Goal: Find specific page/section: Find specific page/section

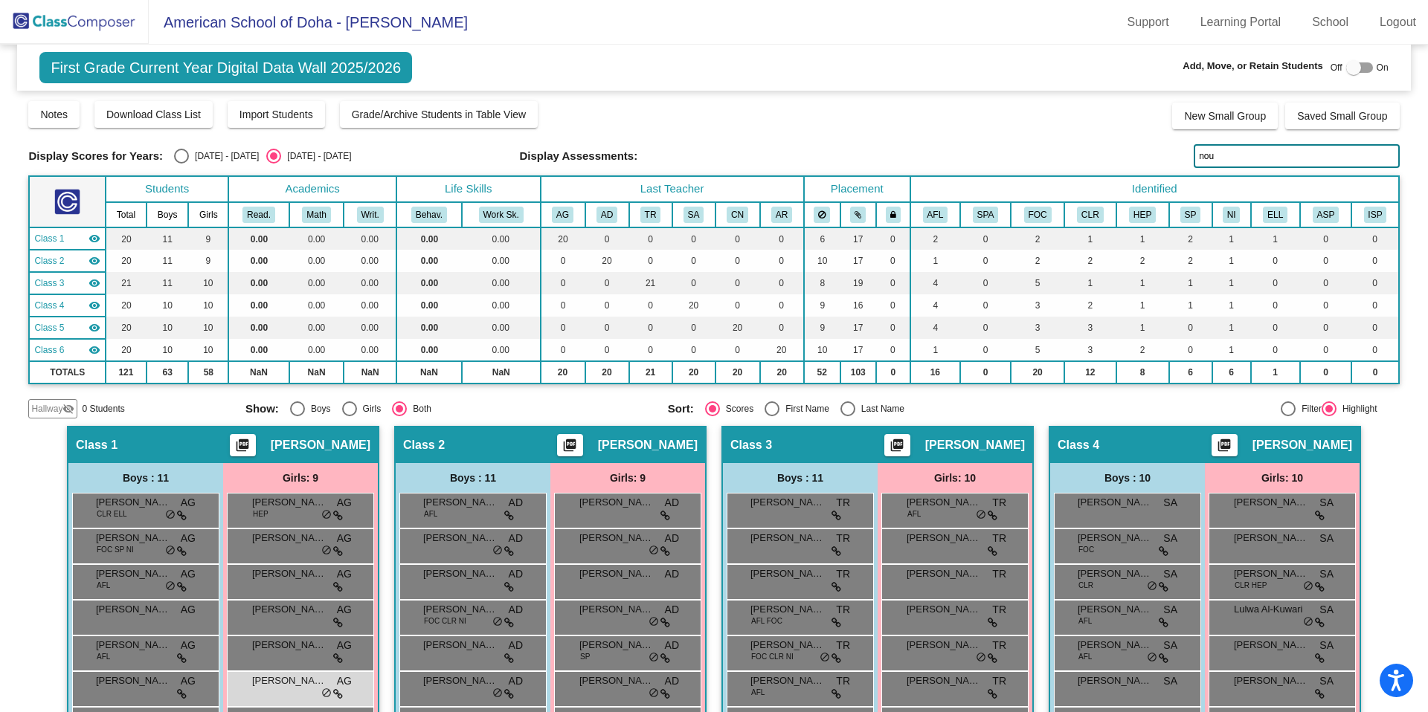
click at [92, 25] on img at bounding box center [74, 22] width 149 height 44
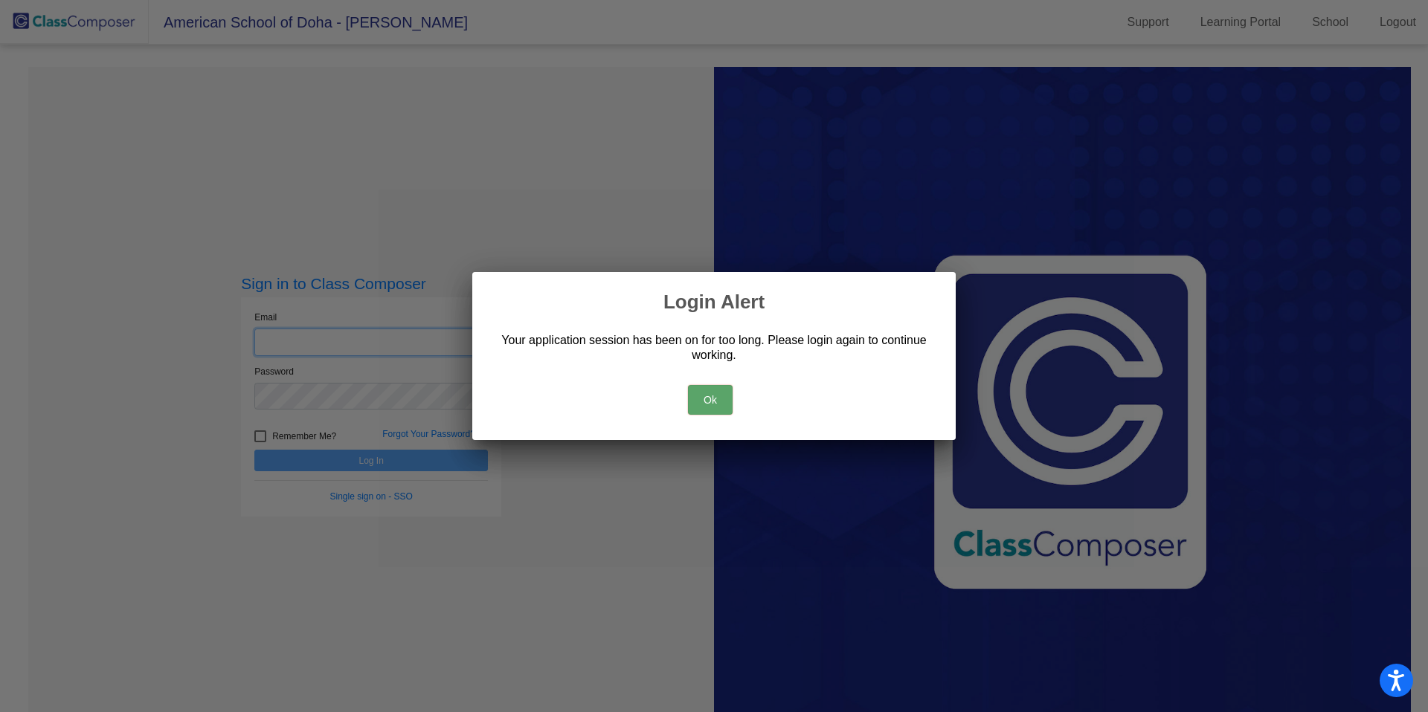
type input "[PERSON_NAME][EMAIL_ADDRESS][PERSON_NAME][DOMAIN_NAME]"
click at [720, 405] on button "Ok" at bounding box center [710, 400] width 45 height 30
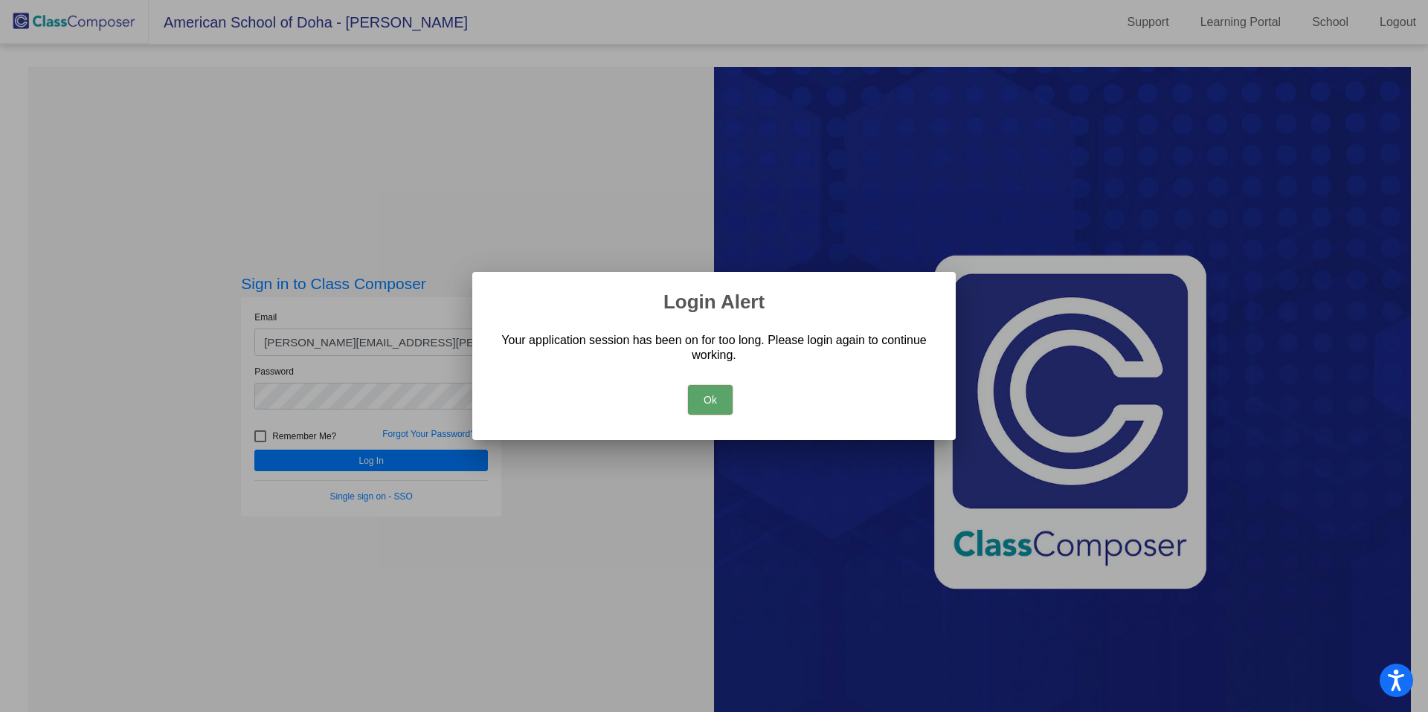
click at [709, 402] on button "Ok" at bounding box center [710, 400] width 45 height 30
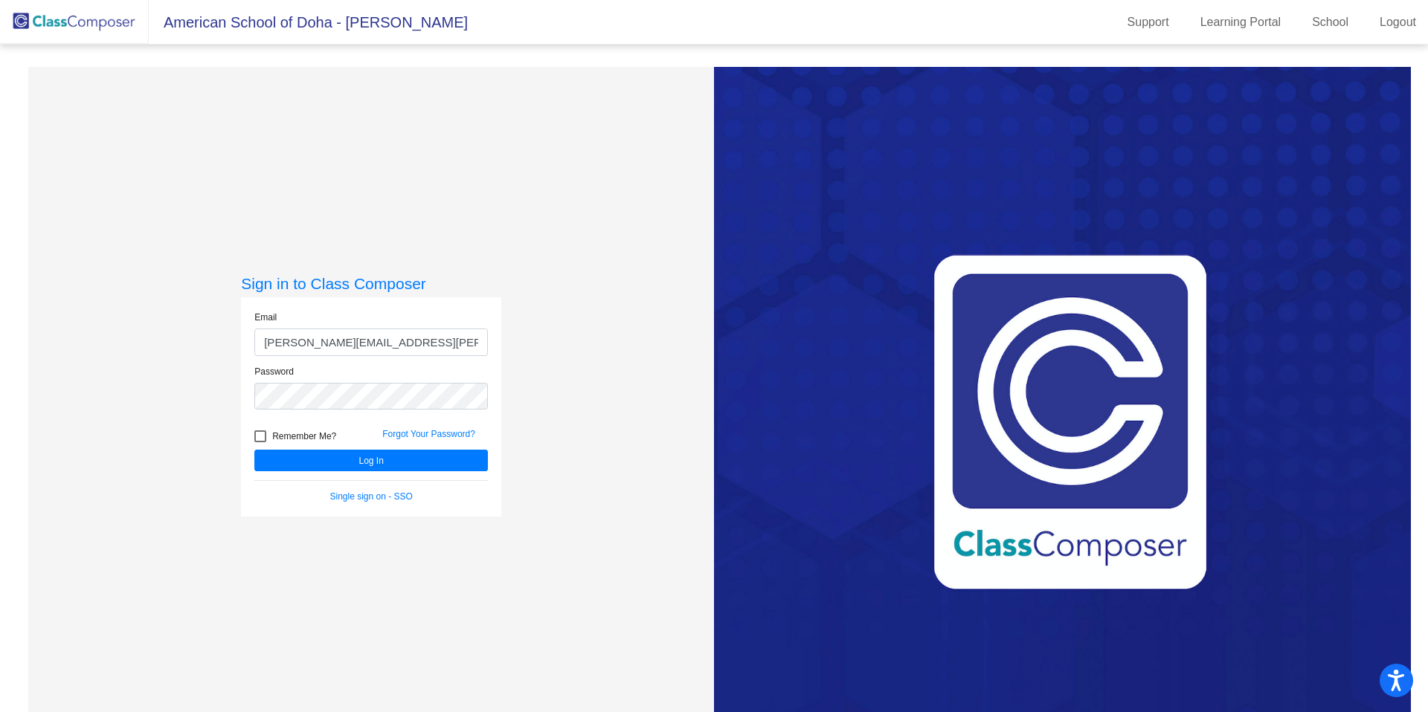
click at [259, 434] on div at bounding box center [260, 436] width 12 height 12
click at [259, 442] on input "Remember Me?" at bounding box center [259, 442] width 1 height 1
checkbox input "true"
click at [415, 461] on button "Log In" at bounding box center [370, 461] width 233 height 22
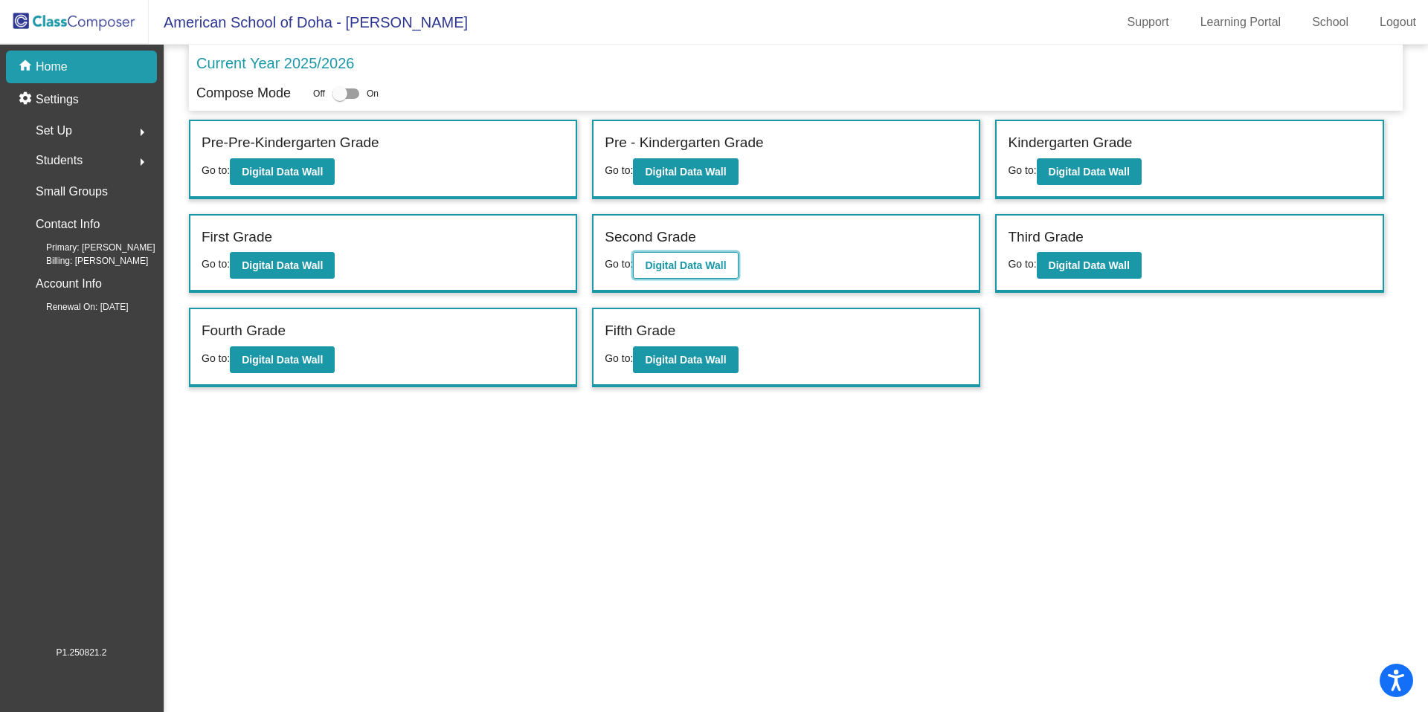
click at [668, 271] on b "Digital Data Wall" at bounding box center [685, 265] width 81 height 12
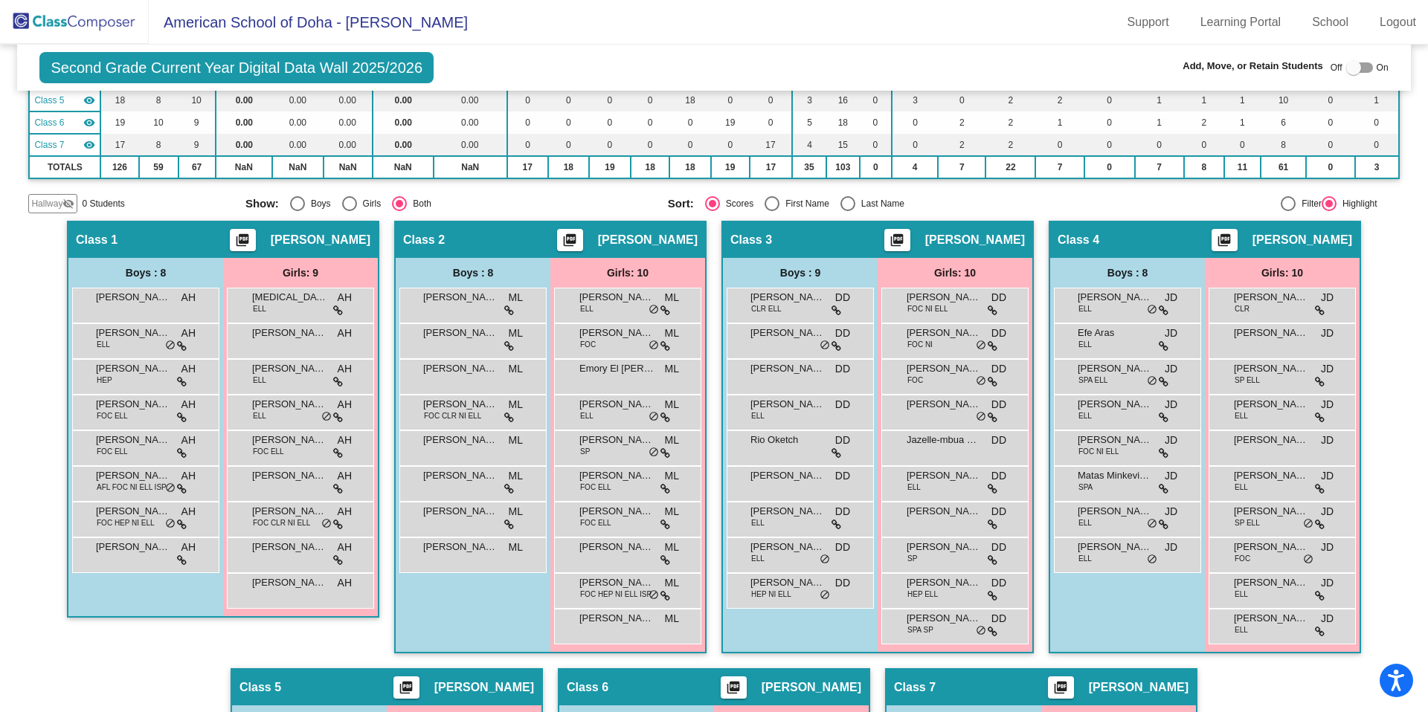
scroll to position [243, 0]
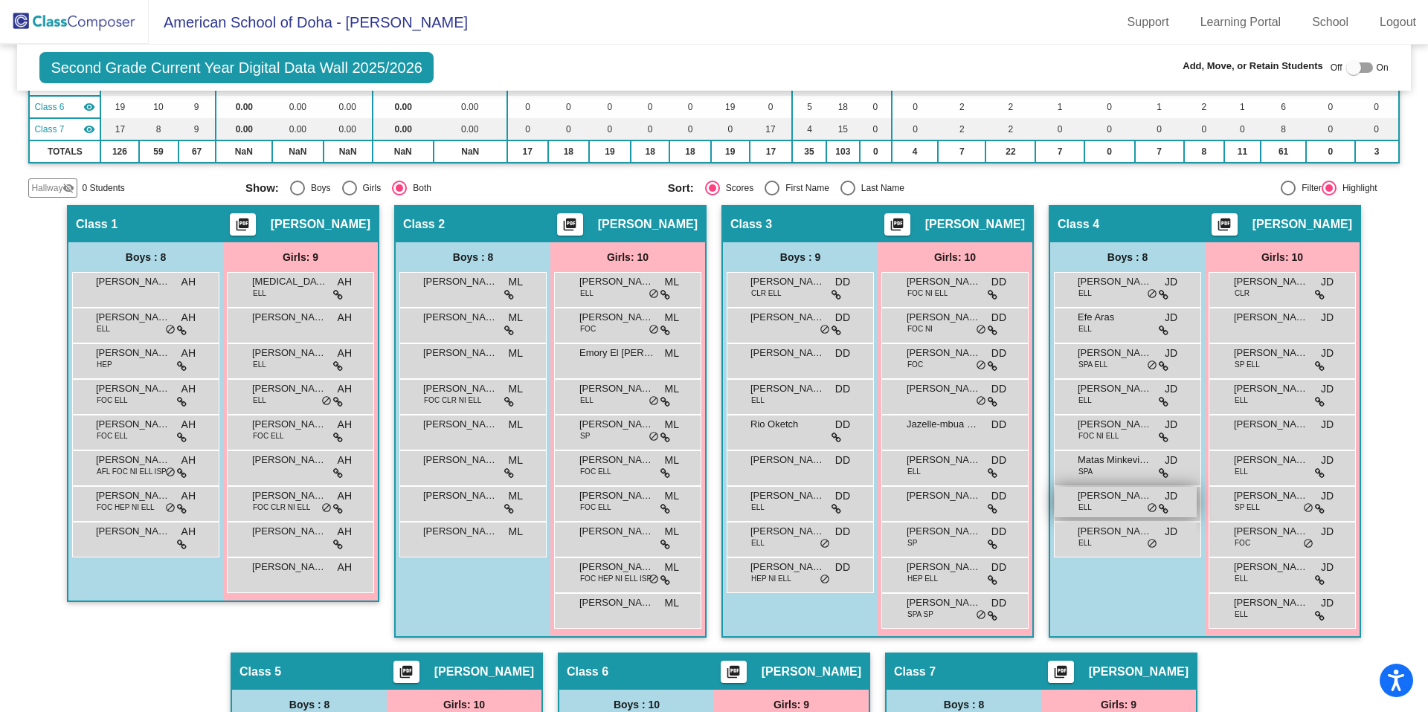
click at [1113, 506] on div "[PERSON_NAME] [PERSON_NAME] lock do_not_disturb_alt" at bounding box center [1125, 502] width 142 height 30
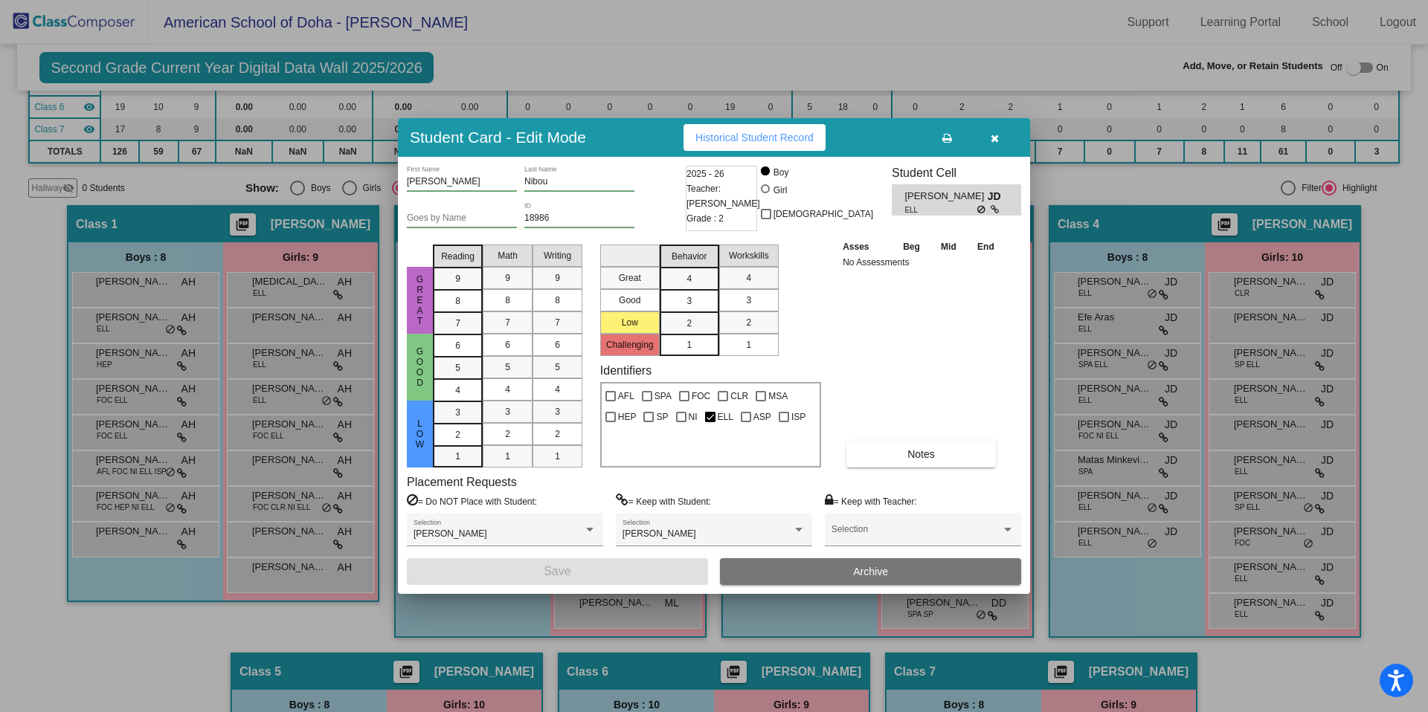
click at [1114, 602] on div at bounding box center [714, 356] width 1428 height 712
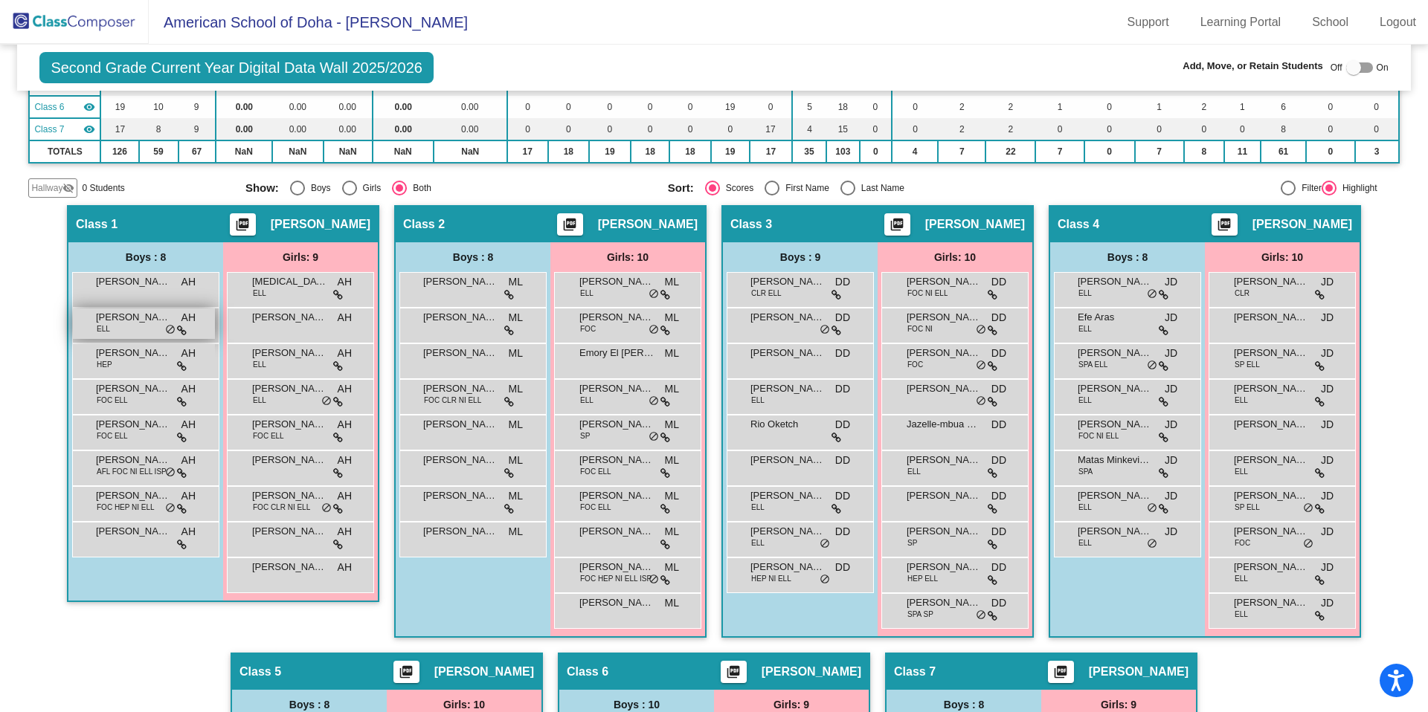
click at [109, 323] on span "[PERSON_NAME]" at bounding box center [133, 317] width 74 height 15
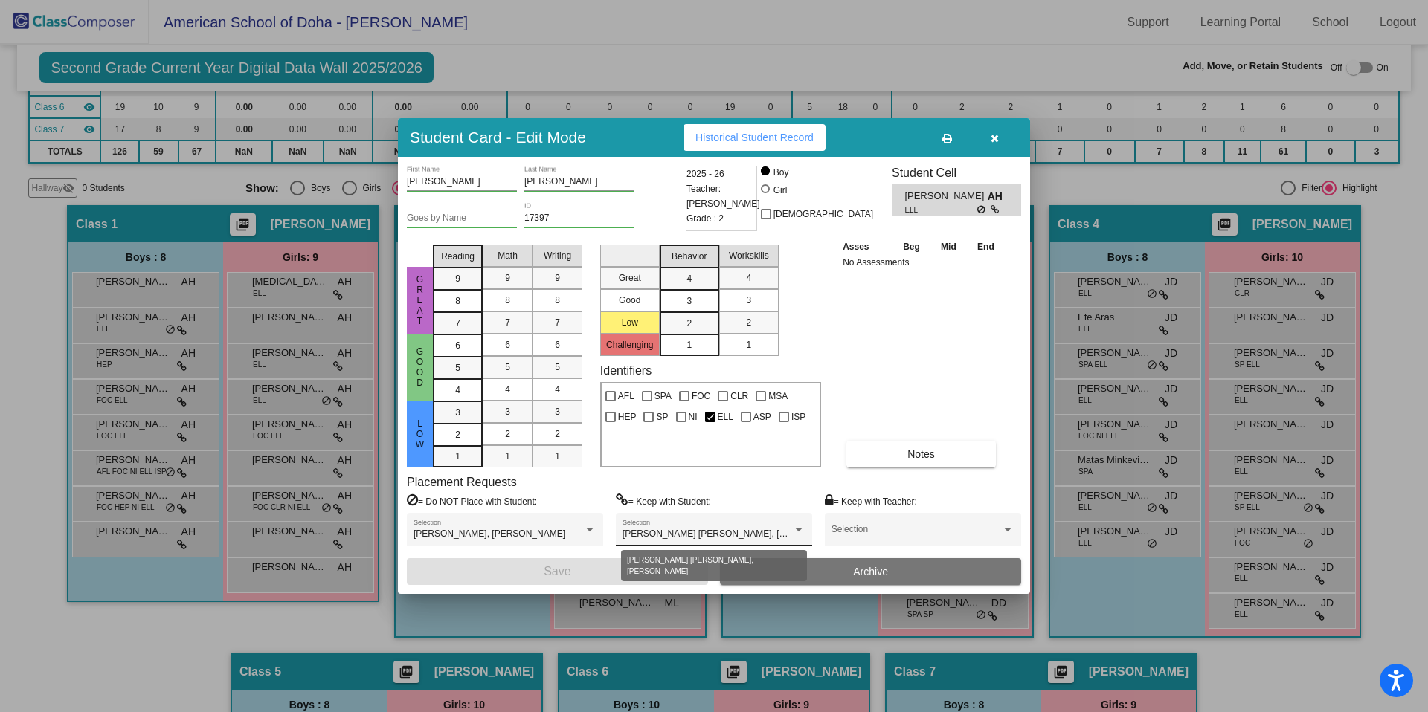
click at [798, 528] on div at bounding box center [798, 530] width 7 height 4
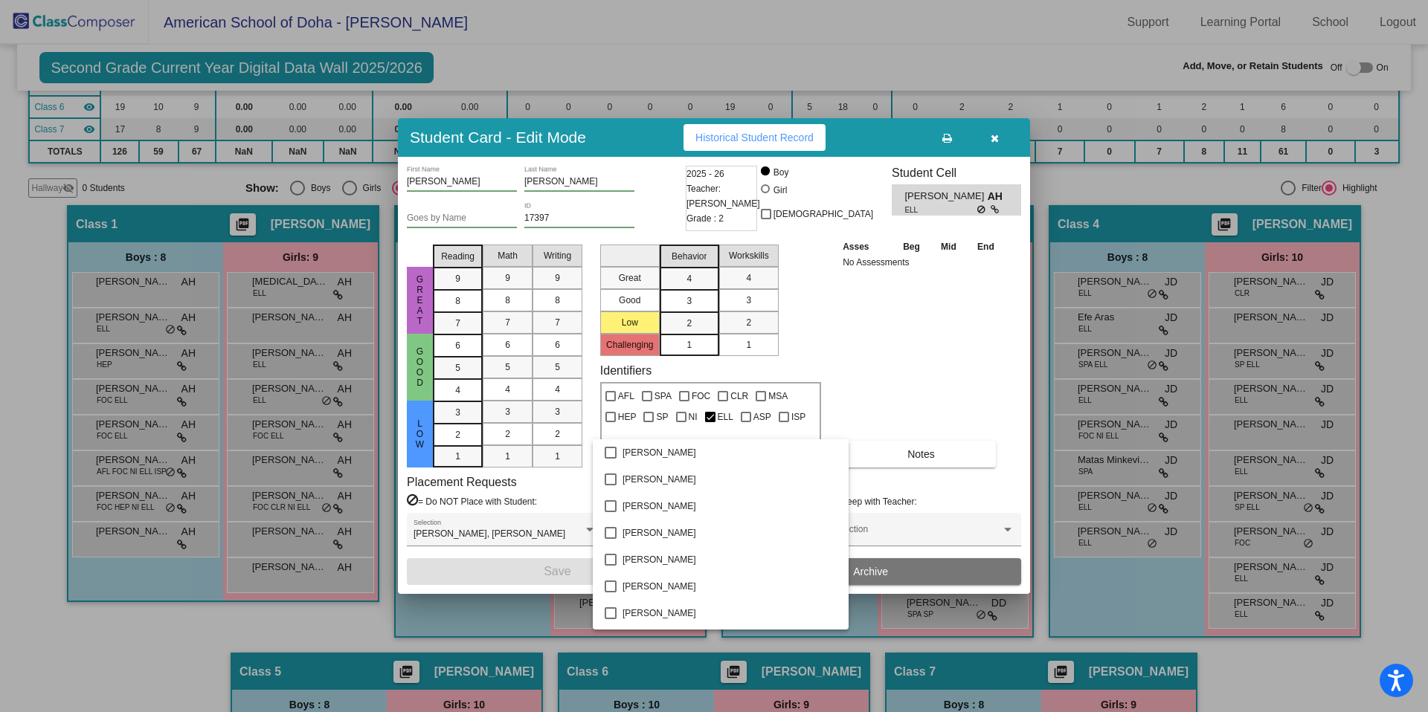
scroll to position [320, 0]
click at [953, 503] on div at bounding box center [714, 356] width 1428 height 712
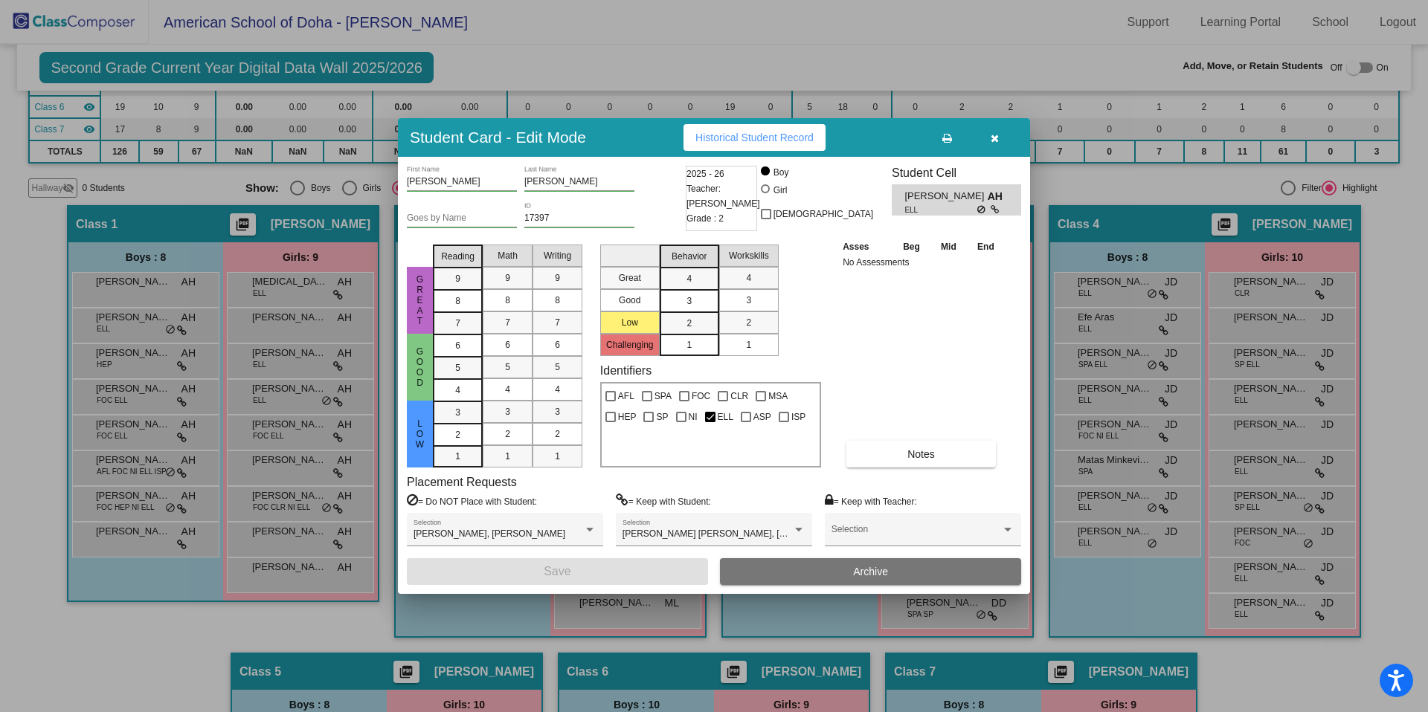
click at [997, 135] on icon "button" at bounding box center [994, 138] width 8 height 10
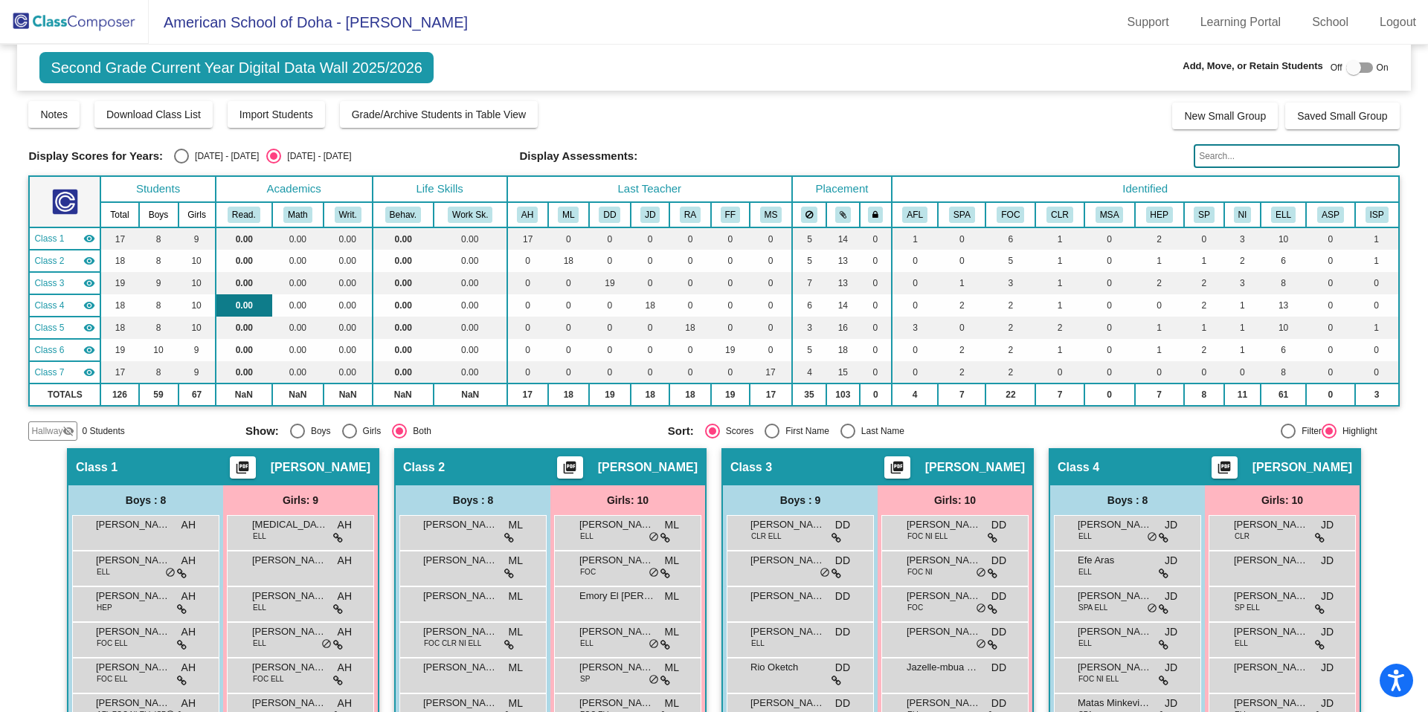
scroll to position [25, 0]
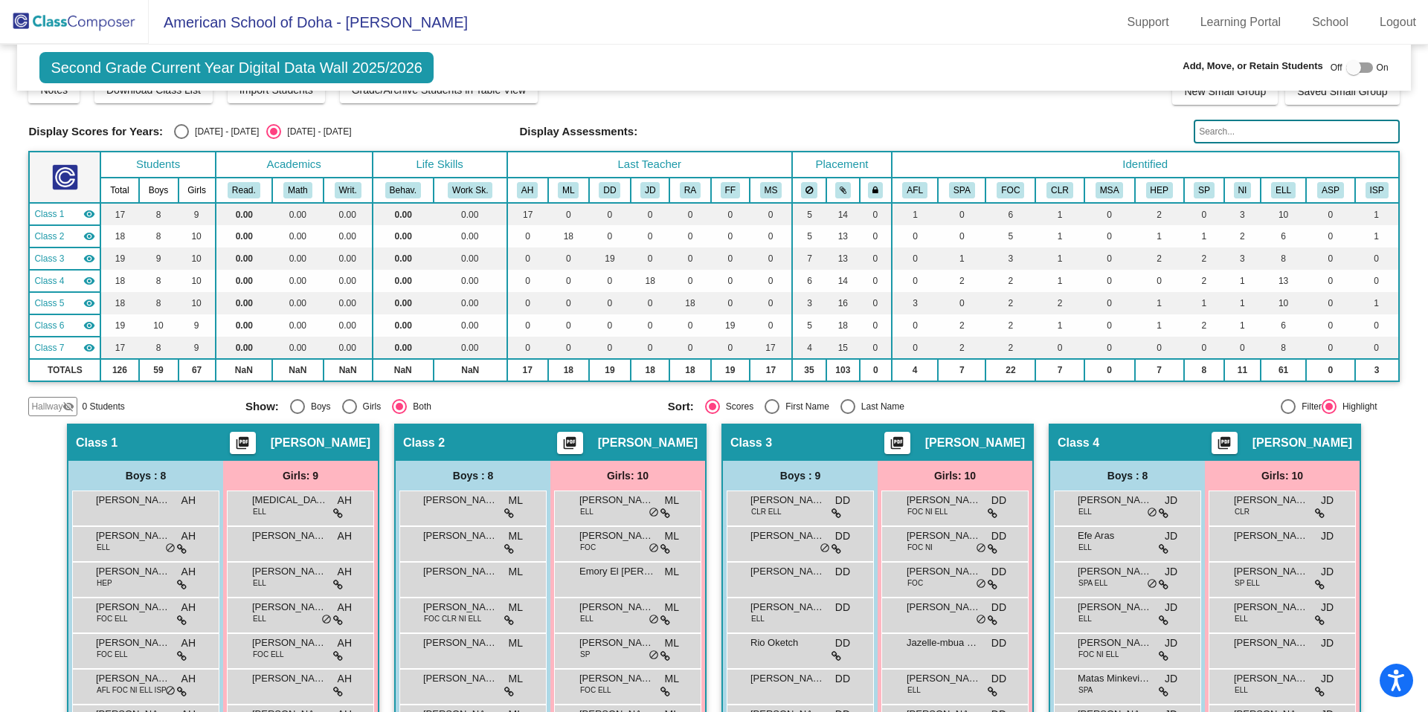
click at [180, 129] on div "Select an option" at bounding box center [181, 131] width 15 height 15
click at [181, 139] on input "[DATE] - [DATE]" at bounding box center [181, 139] width 1 height 1
radio input "true"
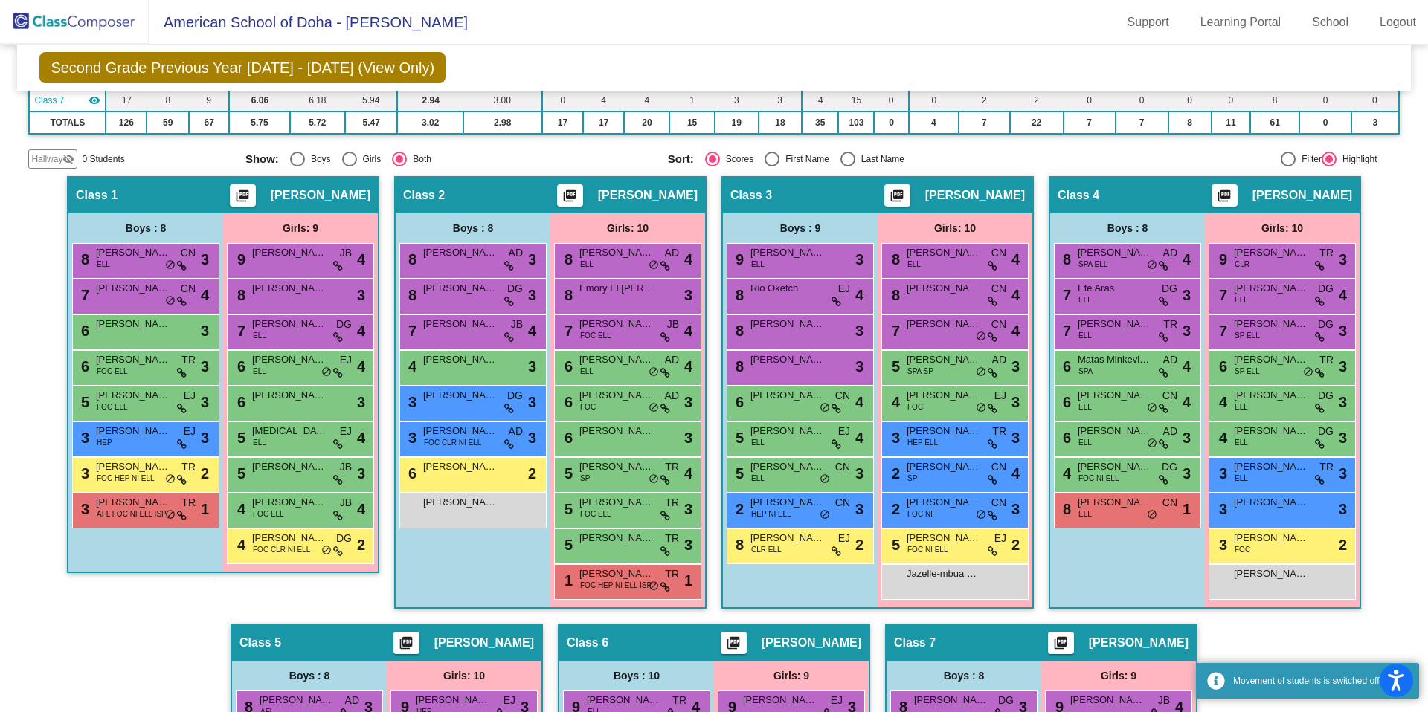
scroll to position [288, 0]
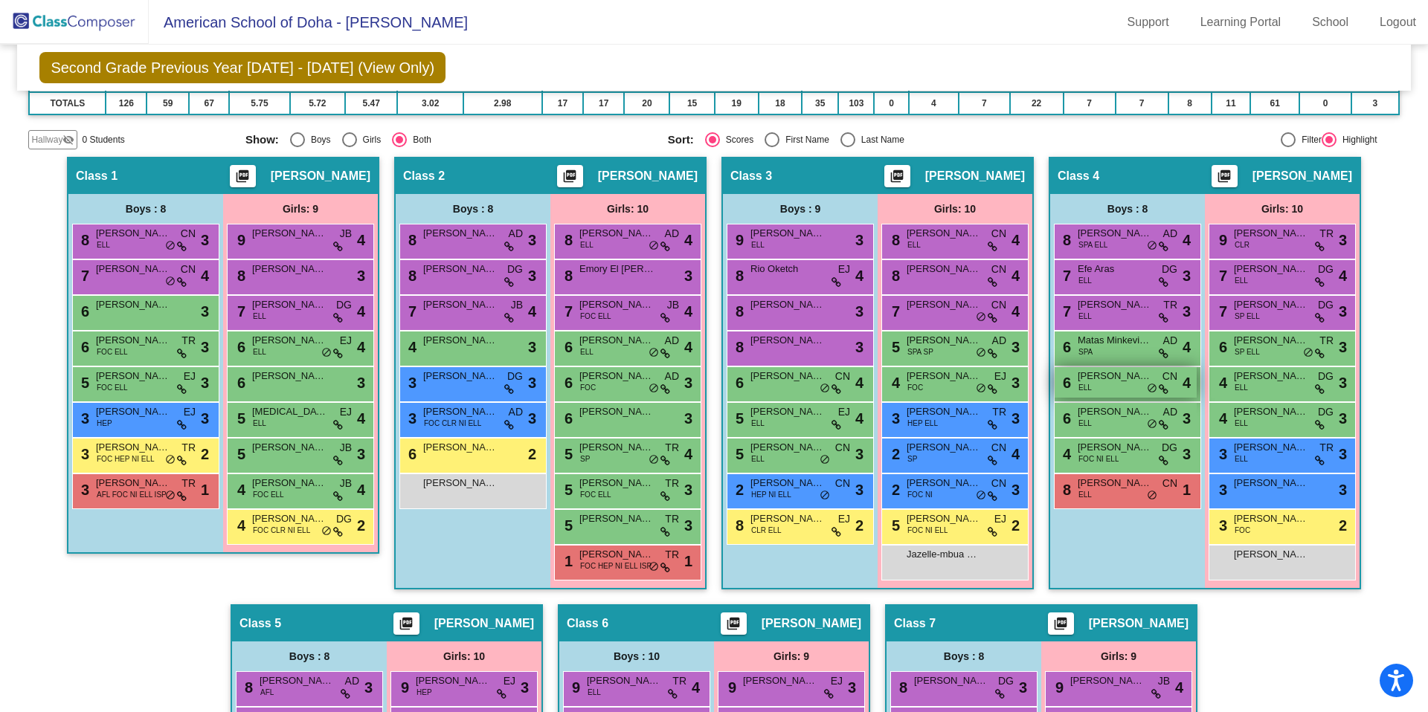
click at [1106, 388] on div "6 [PERSON_NAME] ELL CN lock do_not_disturb_alt 4" at bounding box center [1125, 382] width 142 height 30
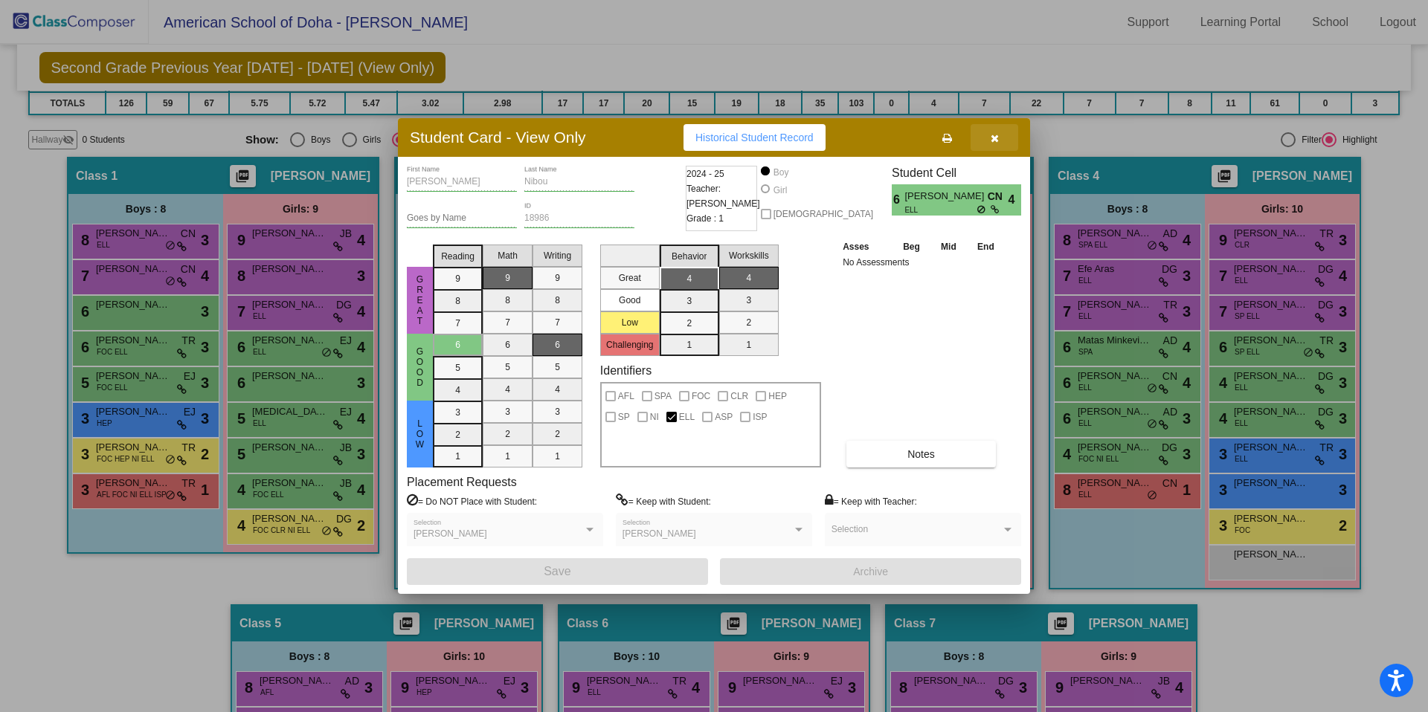
click at [1001, 140] on button "button" at bounding box center [994, 137] width 48 height 27
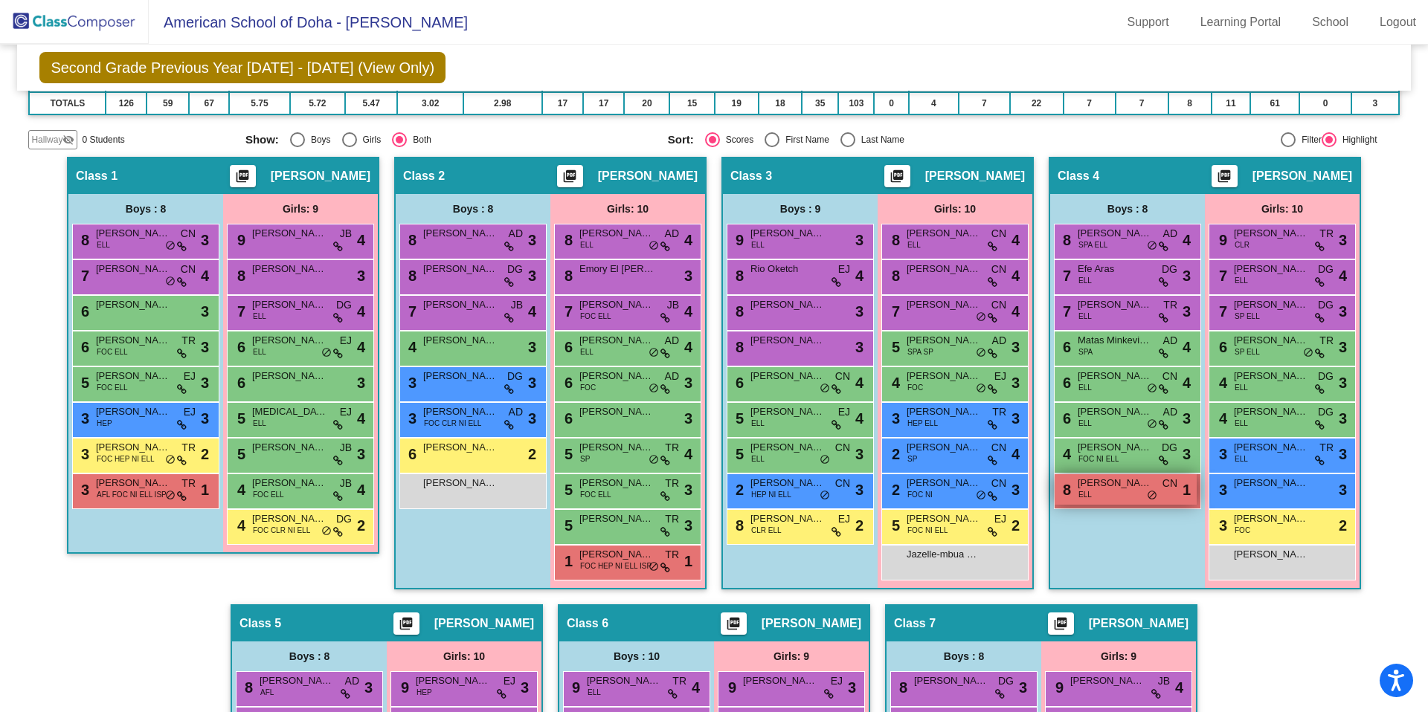
click at [1116, 496] on div "8 [PERSON_NAME] ELL CN lock do_not_disturb_alt 1" at bounding box center [1125, 489] width 142 height 30
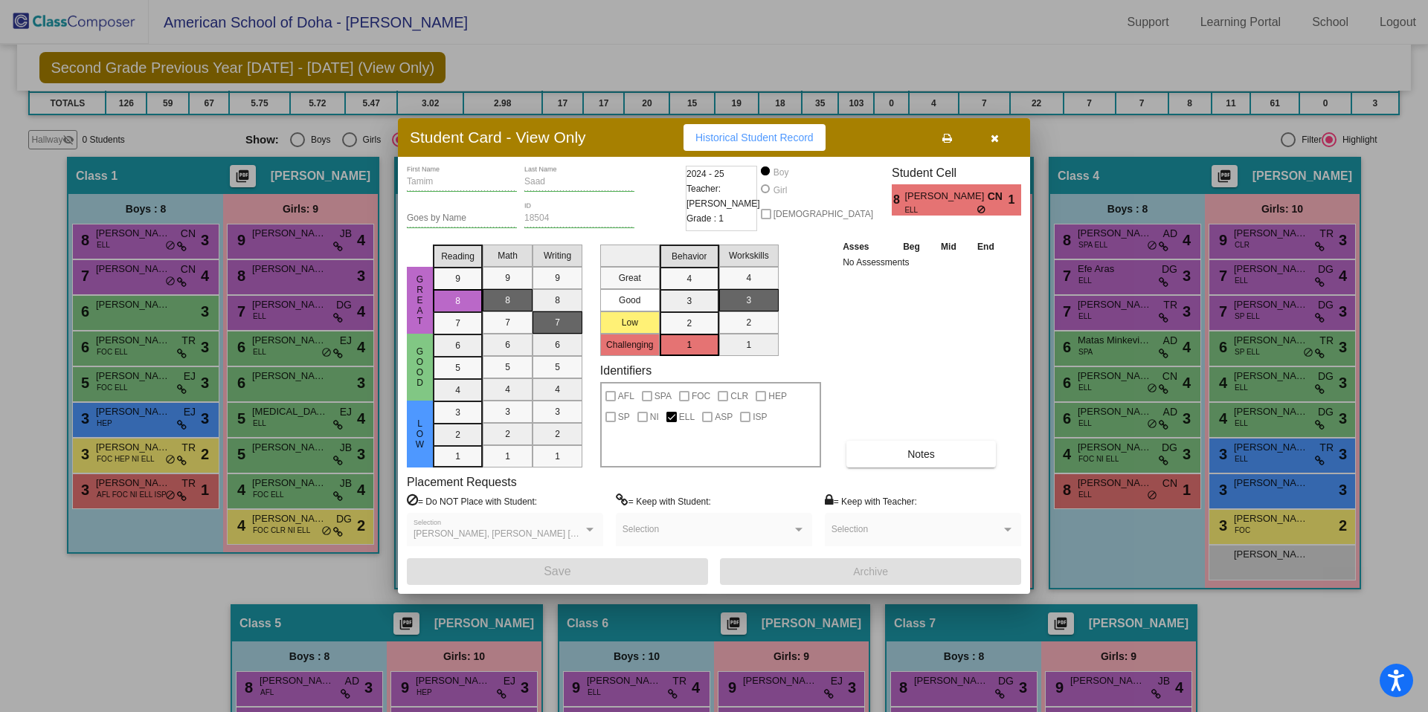
click at [799, 528] on div at bounding box center [798, 530] width 7 height 4
click at [996, 140] on icon "button" at bounding box center [994, 138] width 8 height 10
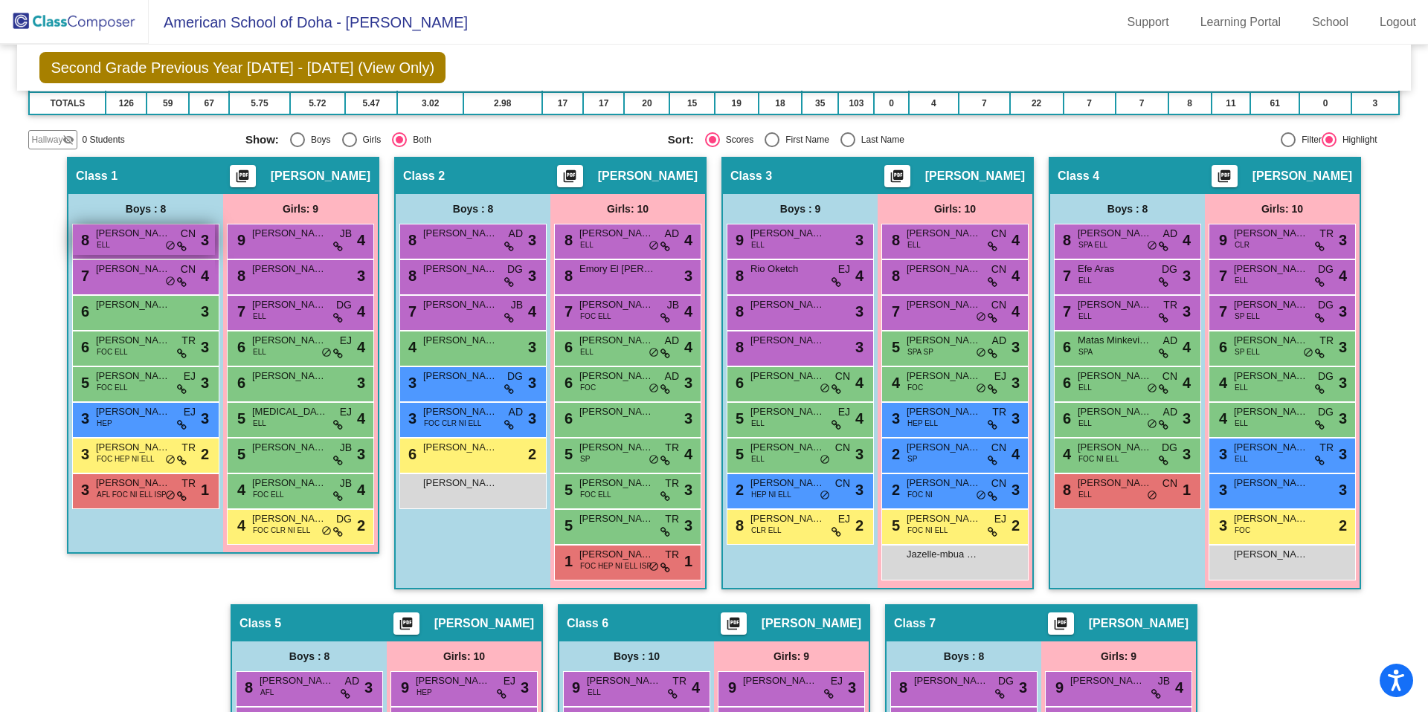
click at [125, 242] on div "8 [PERSON_NAME] ELL CN lock do_not_disturb_alt 3" at bounding box center [144, 240] width 142 height 30
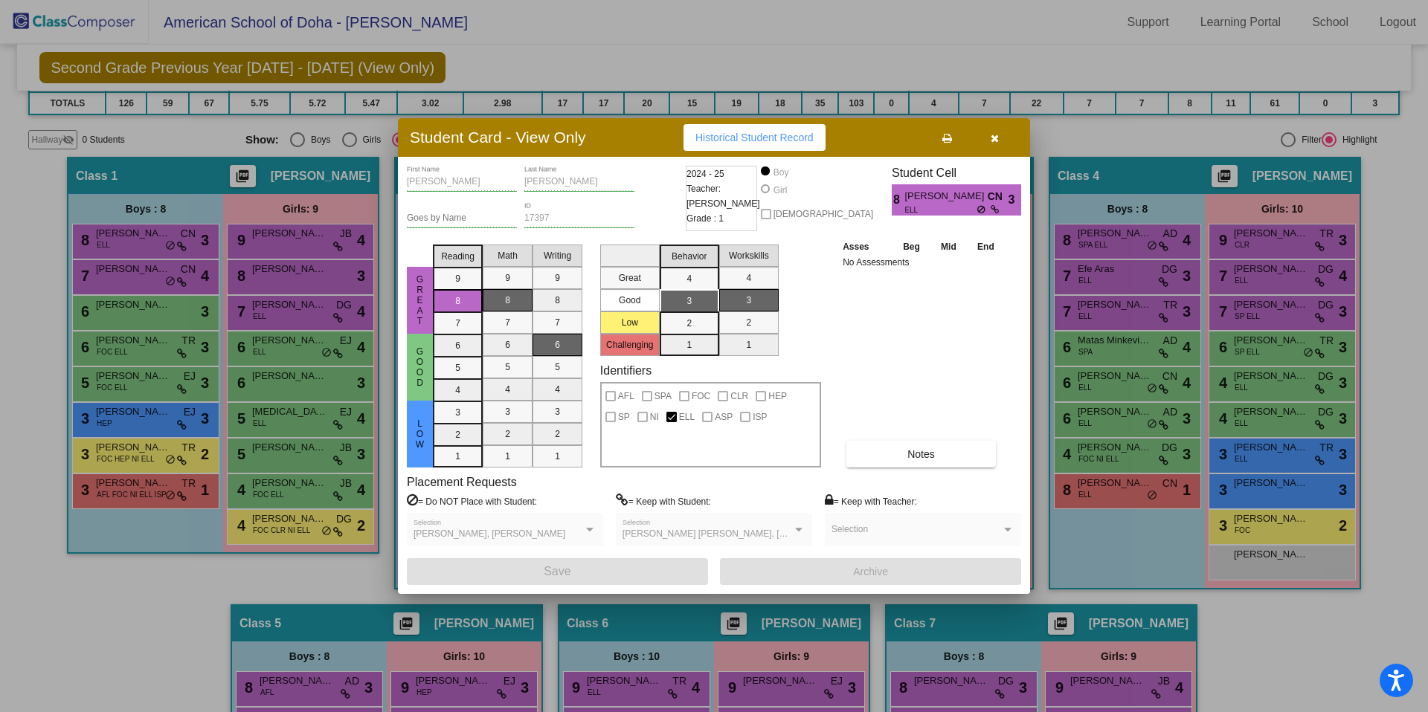
click at [1002, 133] on button "button" at bounding box center [994, 137] width 48 height 27
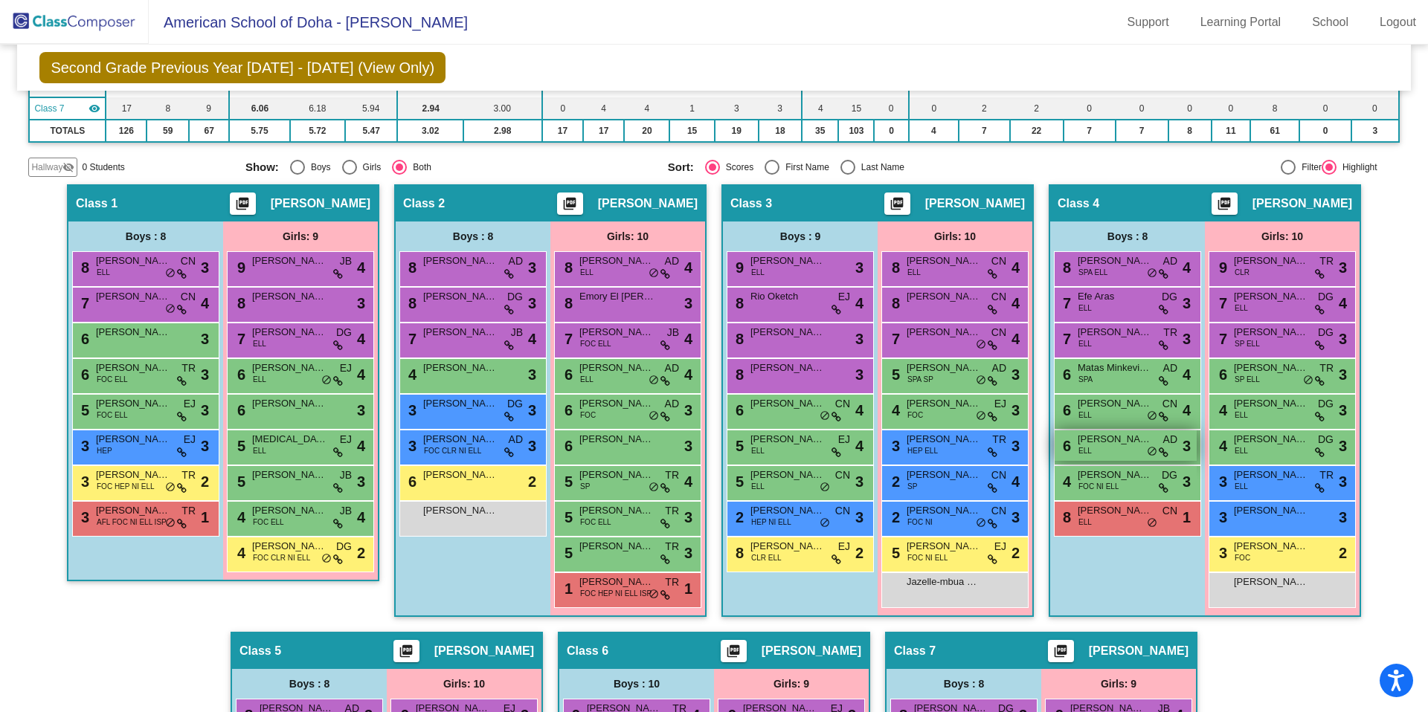
scroll to position [260, 0]
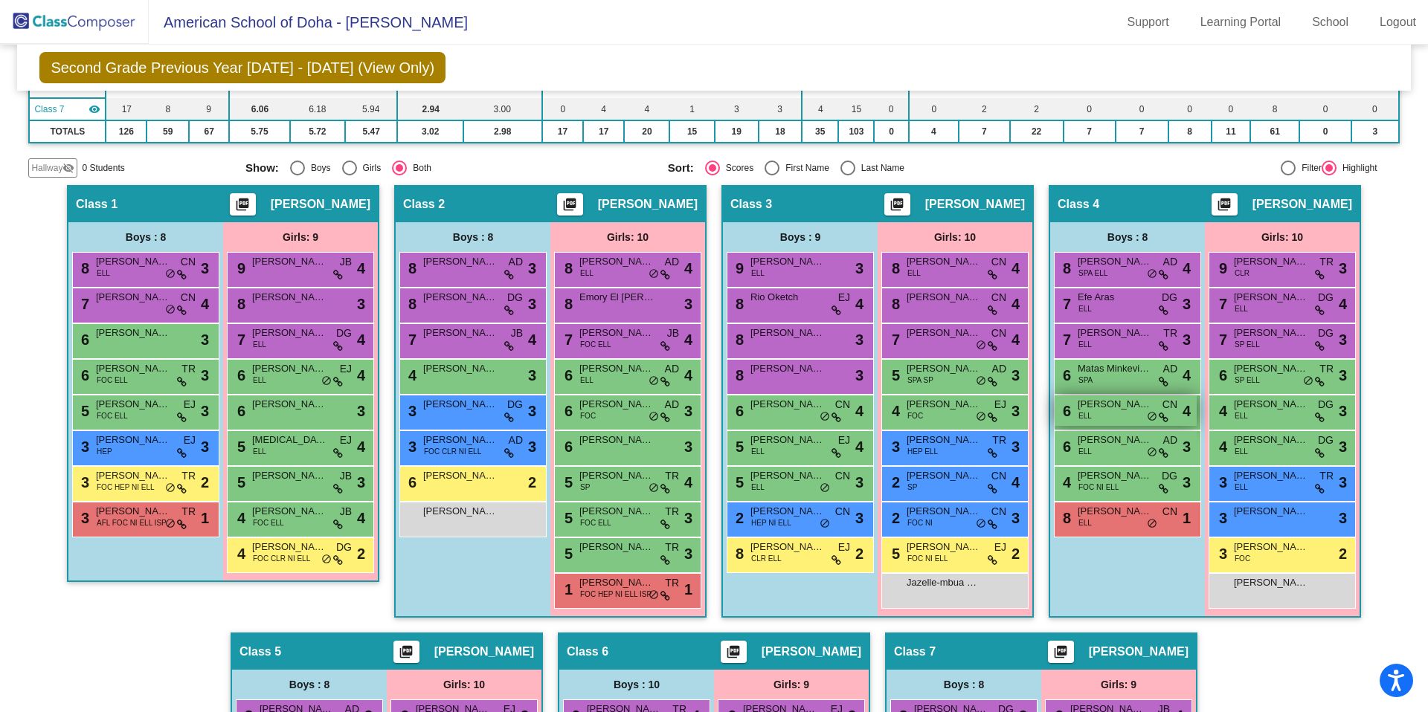
click at [1106, 414] on div "6 [PERSON_NAME] ELL CN lock do_not_disturb_alt 4" at bounding box center [1125, 411] width 142 height 30
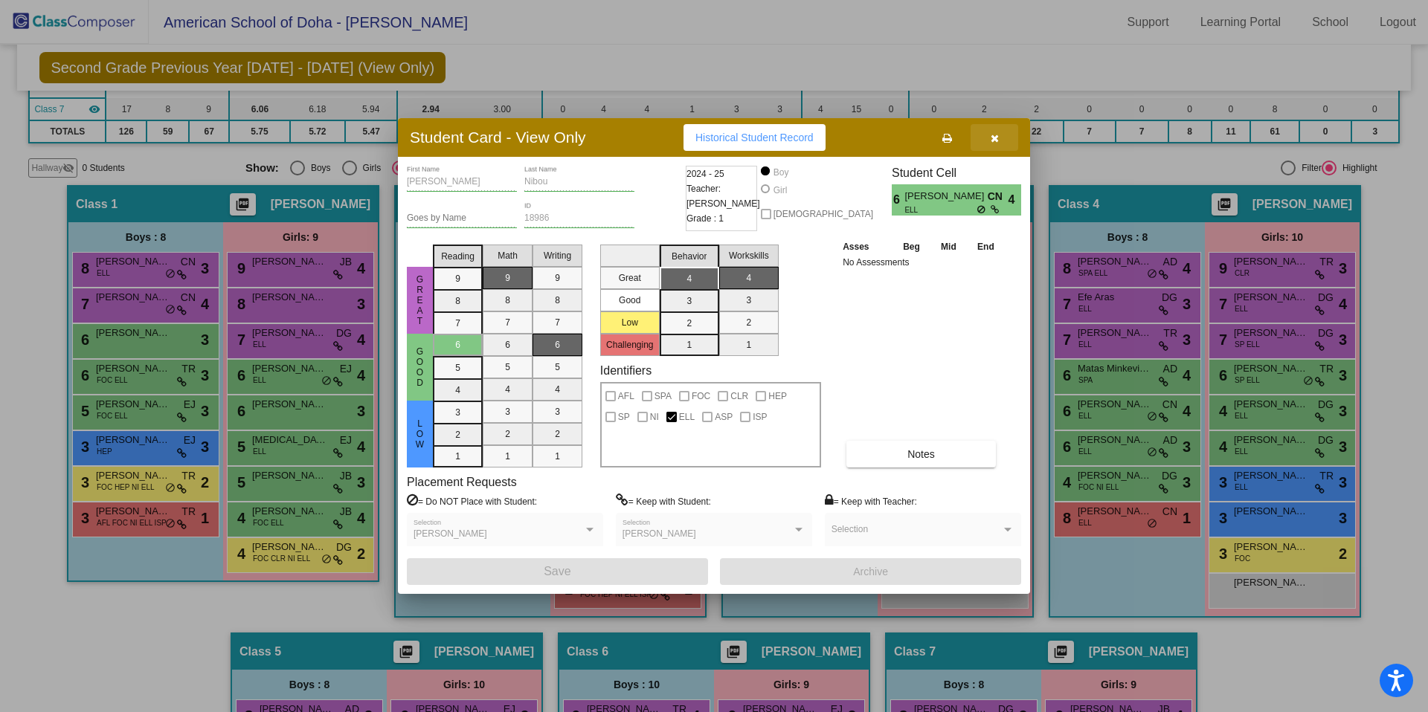
drag, startPoint x: 998, startPoint y: 138, endPoint x: 1025, endPoint y: 252, distance: 117.0
click at [998, 138] on button "button" at bounding box center [994, 137] width 48 height 27
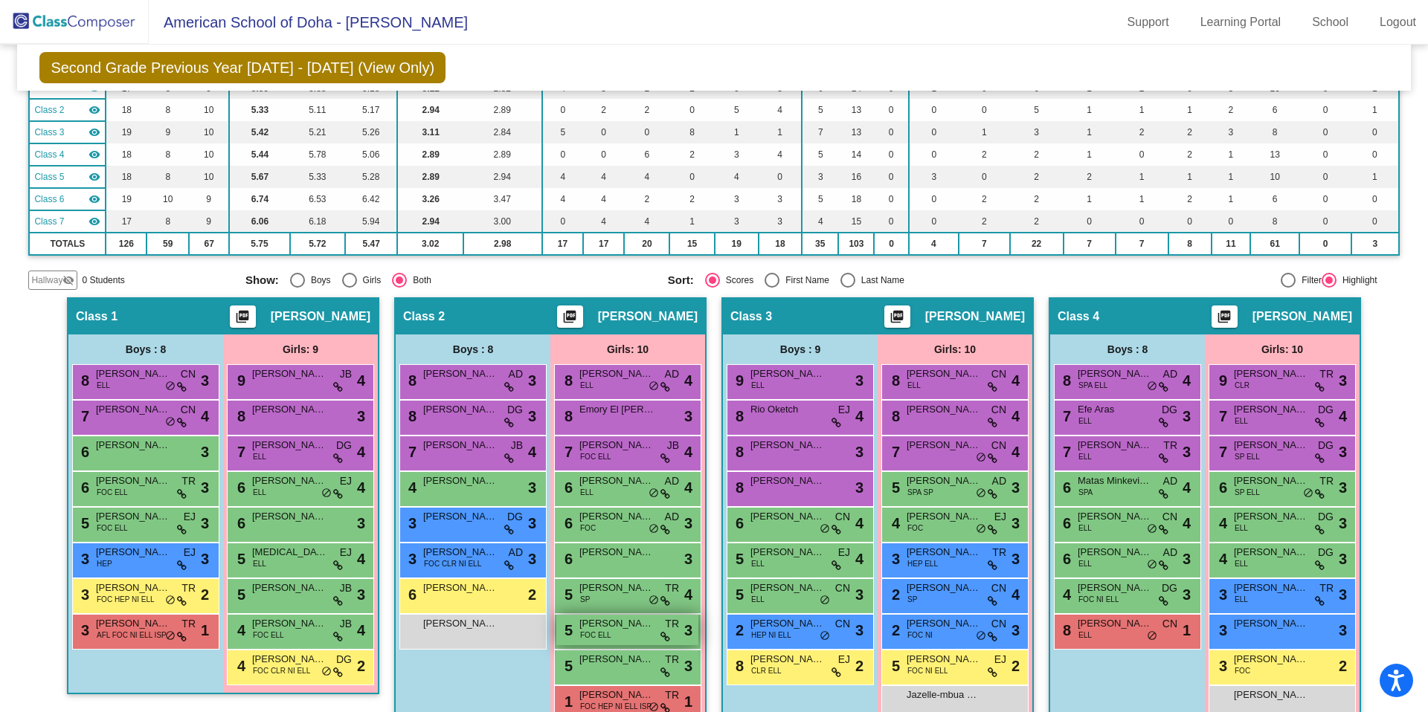
scroll to position [304, 0]
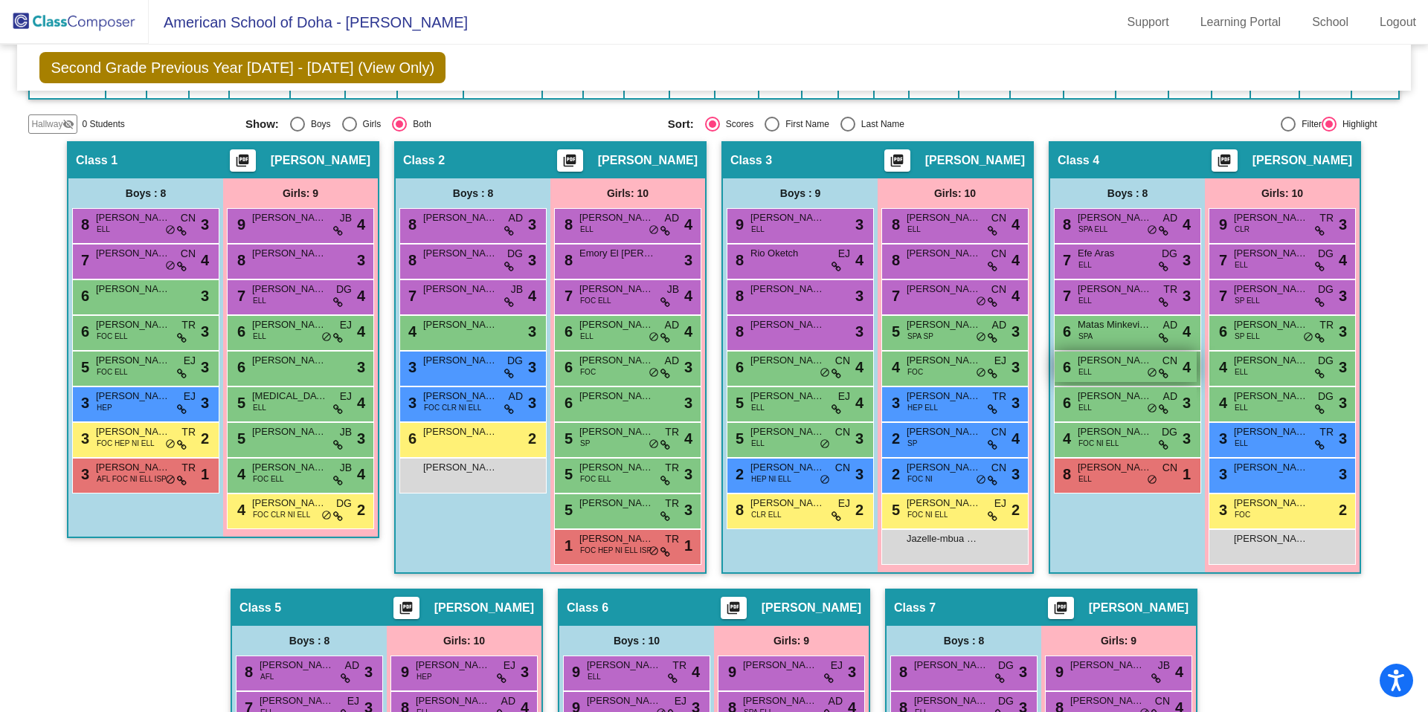
click at [1097, 375] on div "6 [PERSON_NAME] ELL CN lock do_not_disturb_alt 4" at bounding box center [1125, 367] width 142 height 30
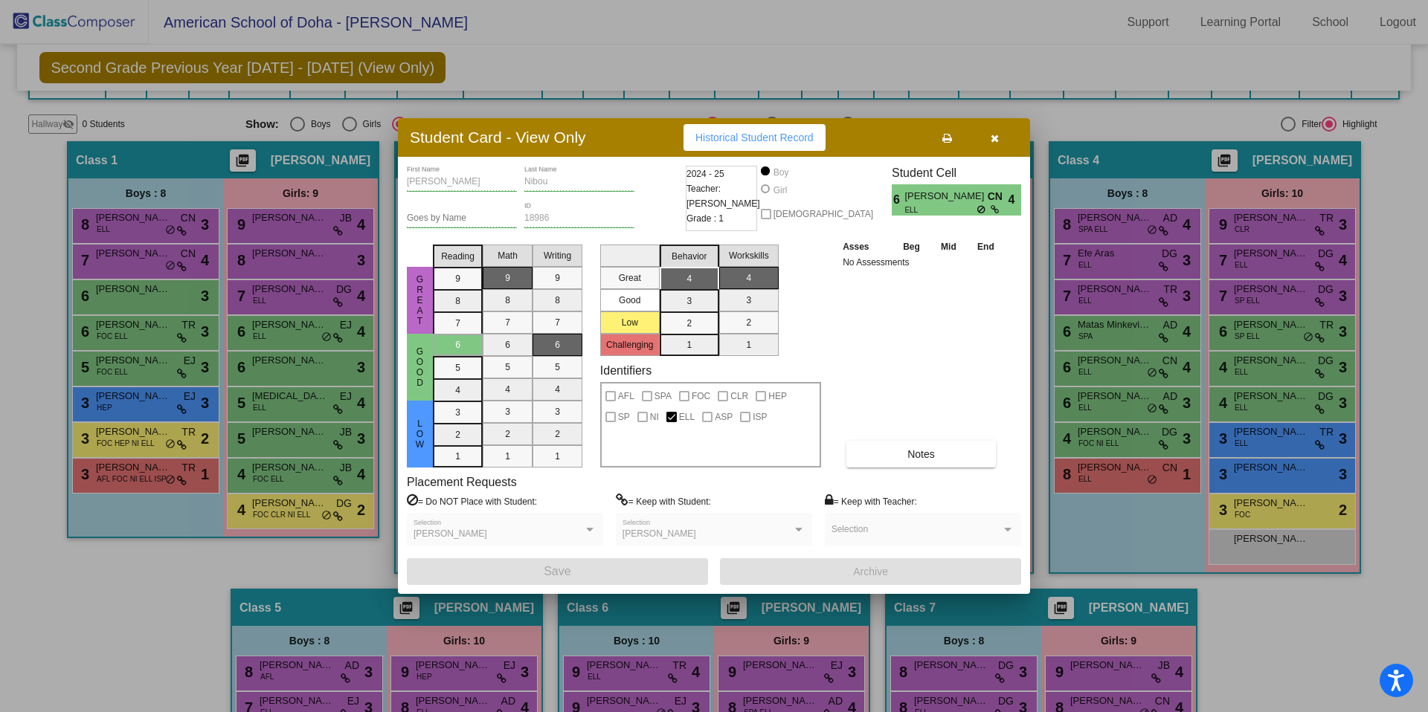
click at [1009, 520] on div "Selection" at bounding box center [922, 533] width 183 height 27
click at [756, 532] on div "[PERSON_NAME]" at bounding box center [707, 534] width 170 height 10
click at [801, 531] on div at bounding box center [798, 530] width 13 height 10
click at [998, 142] on button "button" at bounding box center [994, 137] width 48 height 27
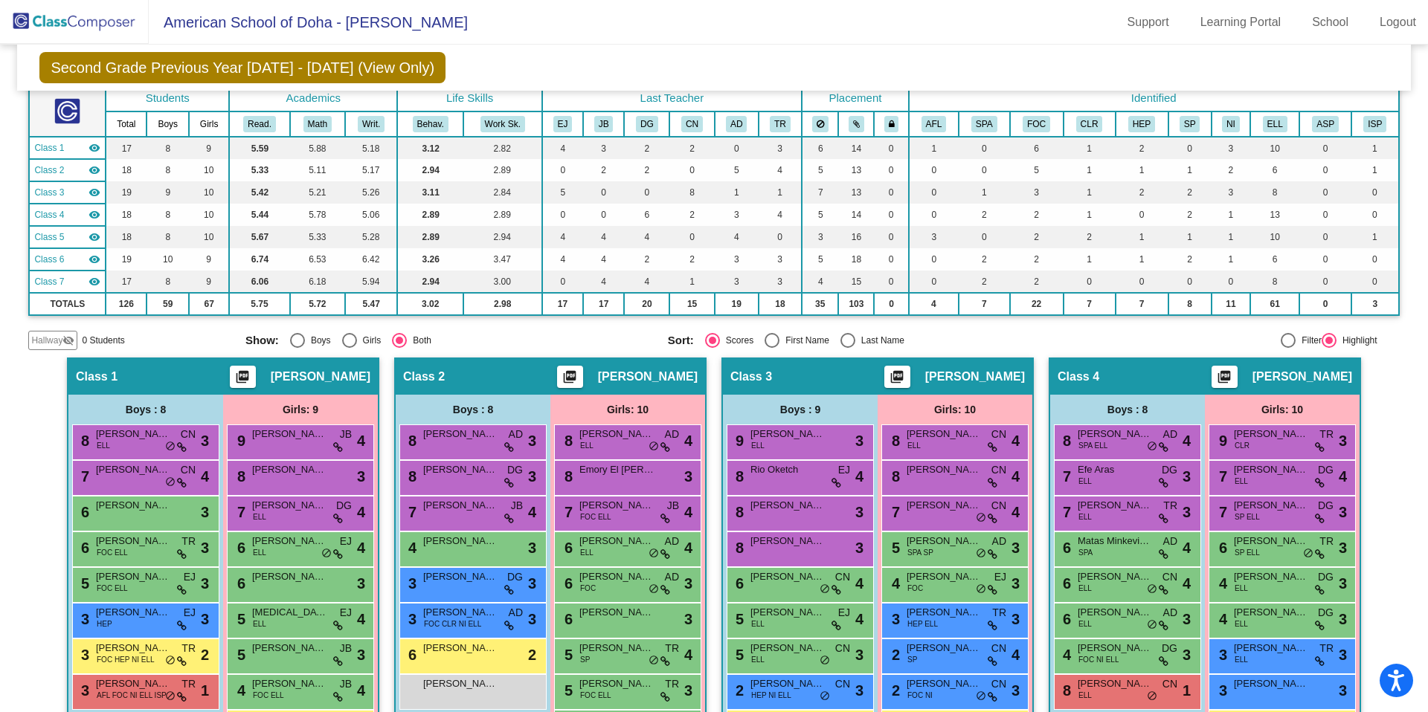
scroll to position [0, 0]
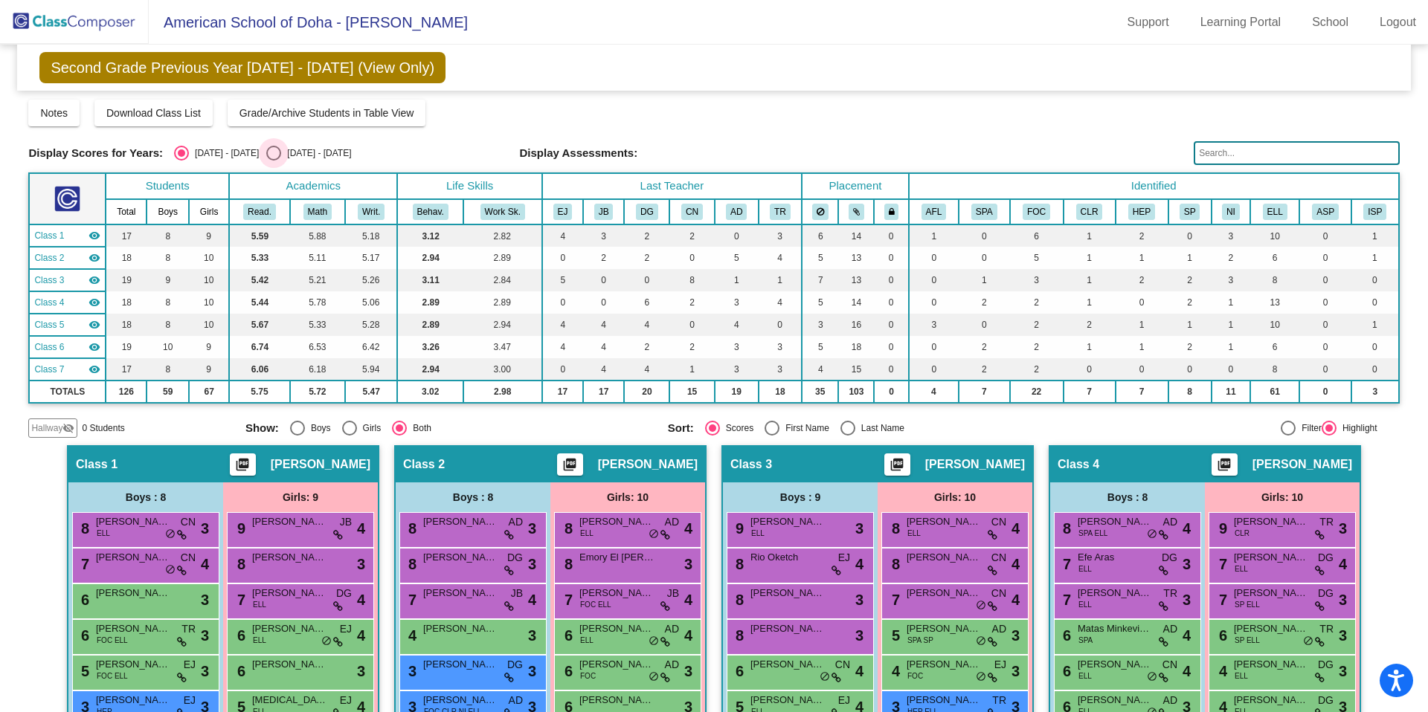
click at [266, 149] on div "Select an option" at bounding box center [273, 153] width 15 height 15
click at [273, 161] on input "[DATE] - [DATE]" at bounding box center [273, 161] width 1 height 1
radio input "true"
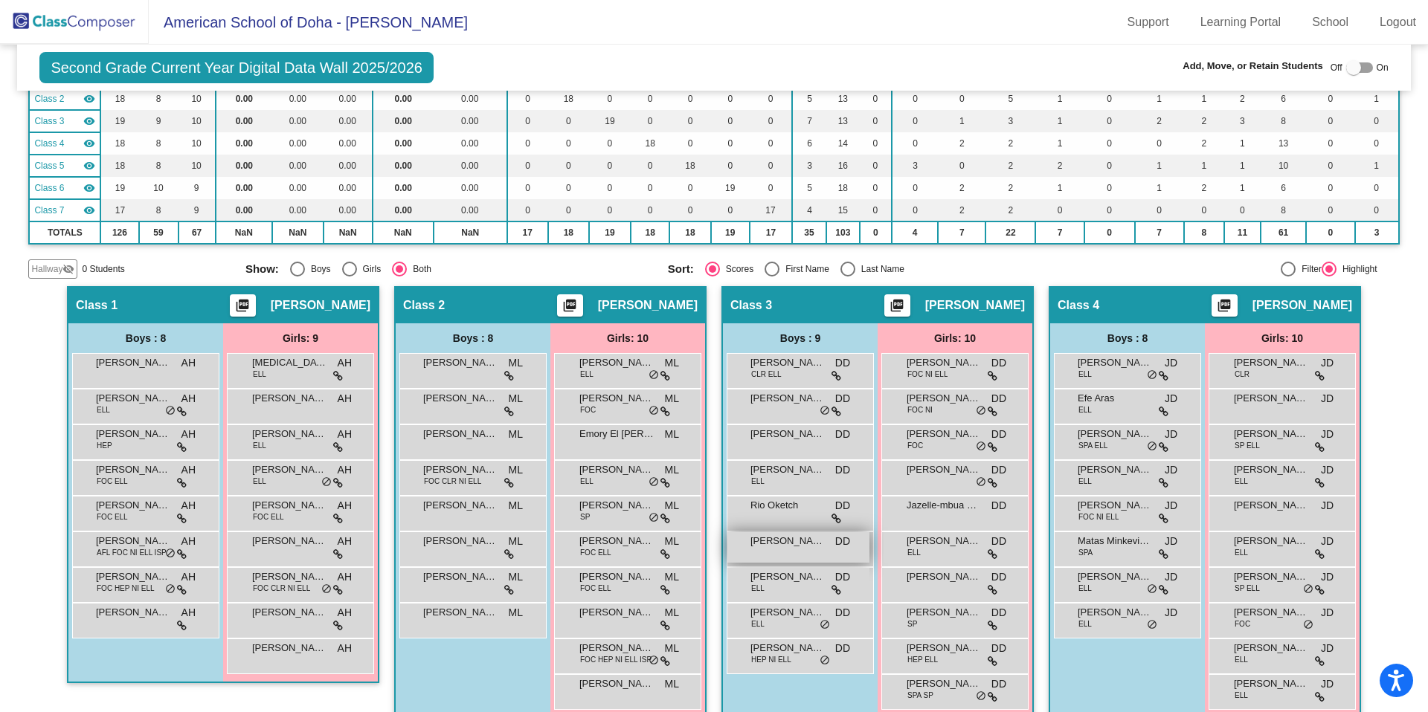
scroll to position [200, 0]
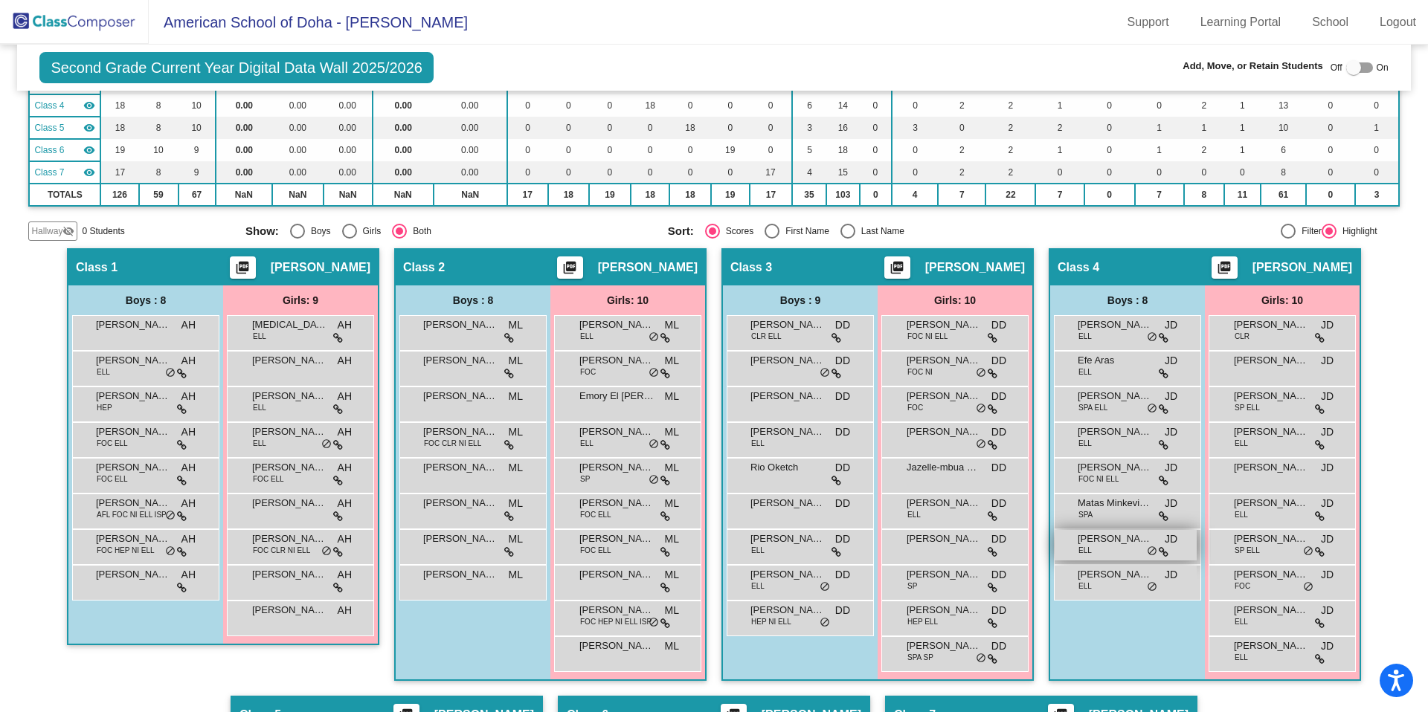
click at [1093, 537] on span "[PERSON_NAME]" at bounding box center [1114, 539] width 74 height 15
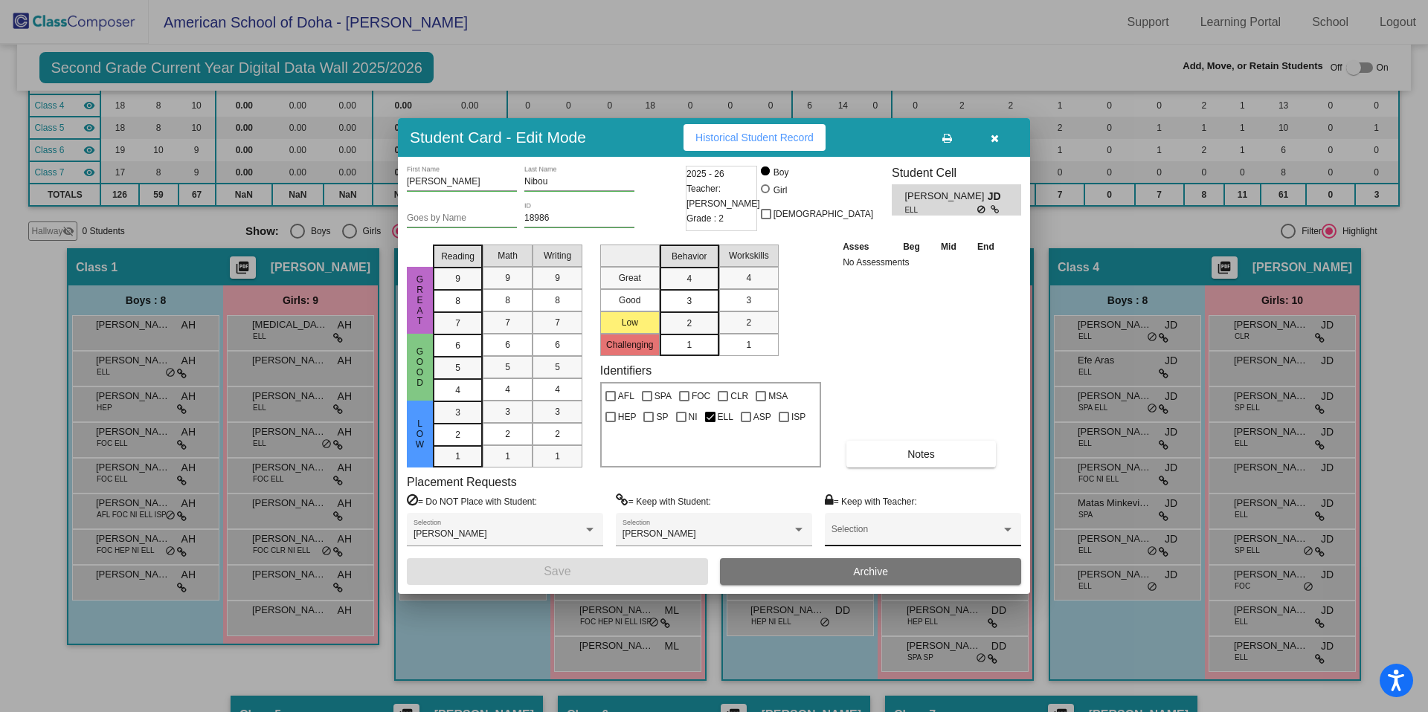
click at [938, 526] on div "Selection" at bounding box center [922, 533] width 183 height 27
click at [984, 376] on div at bounding box center [714, 356] width 1428 height 712
click at [797, 531] on div at bounding box center [798, 530] width 7 height 4
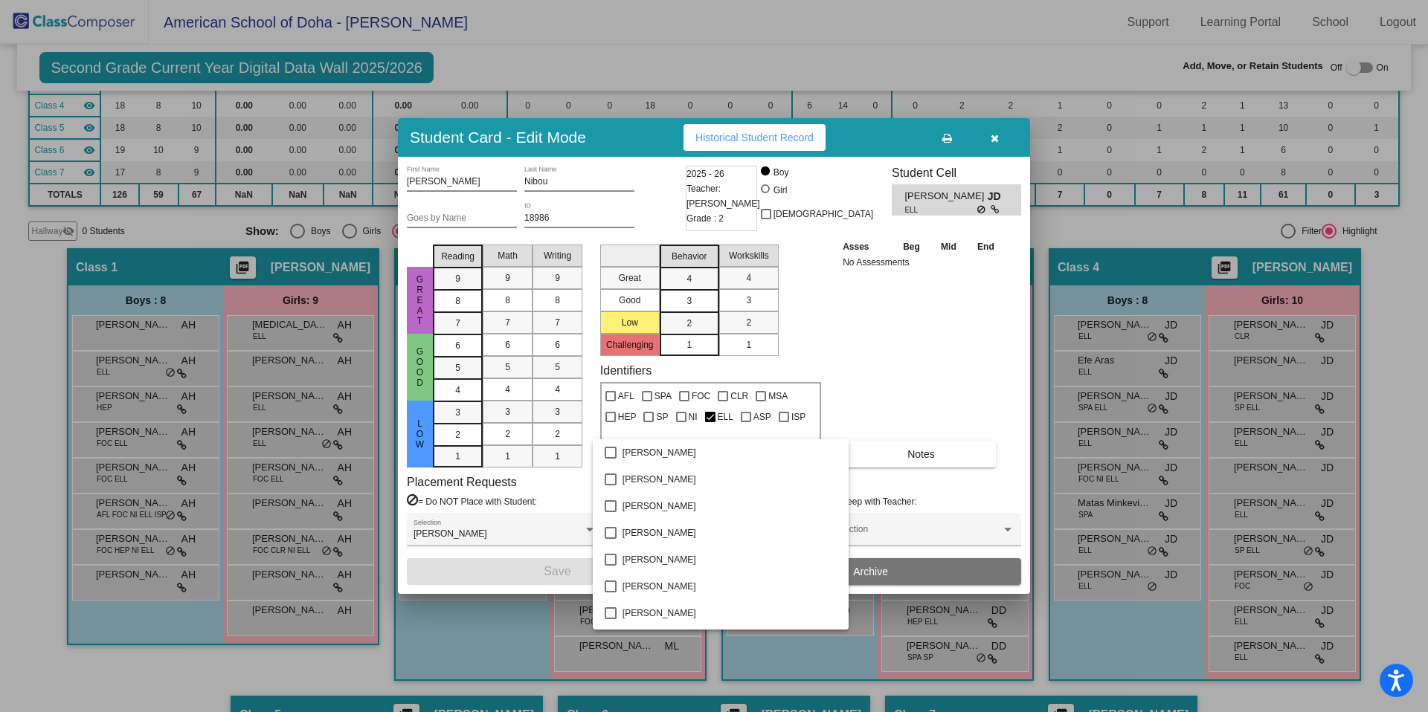
scroll to position [855, 0]
click at [913, 413] on div at bounding box center [714, 356] width 1428 height 712
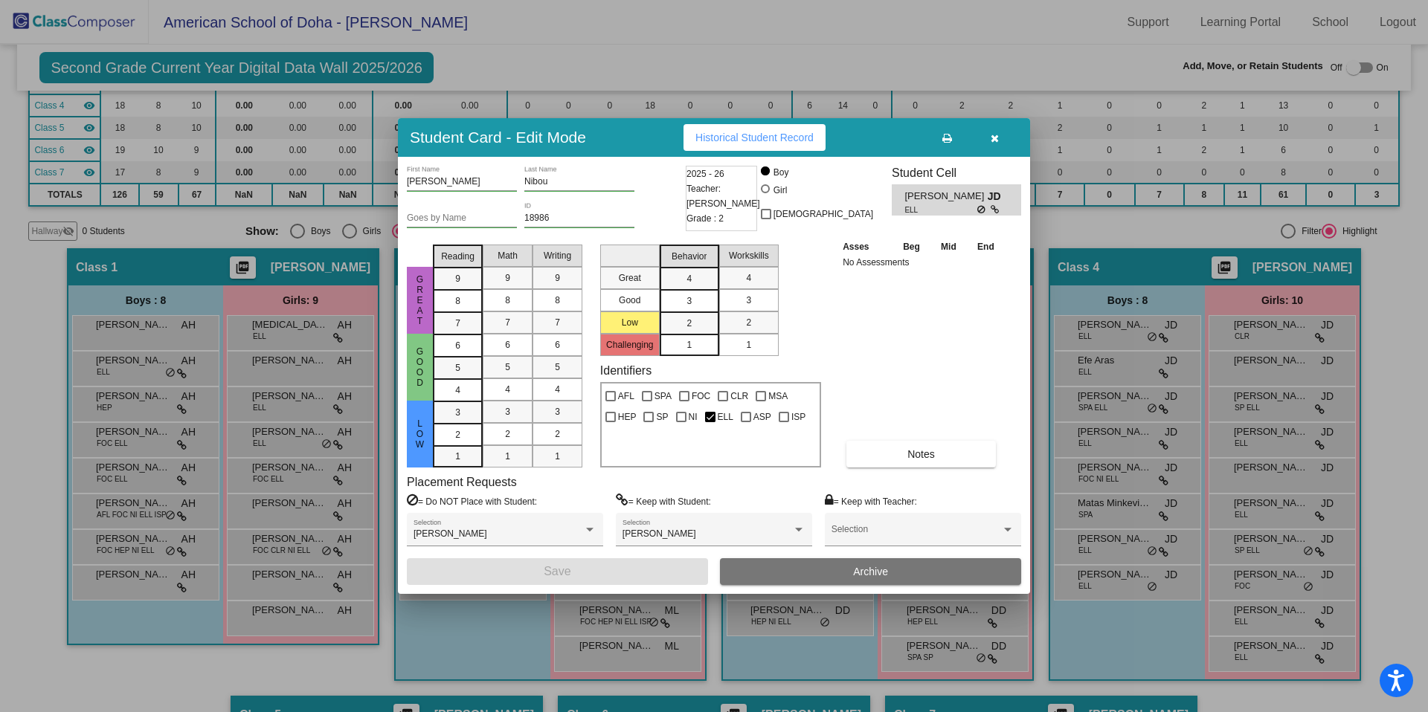
click at [992, 143] on button "button" at bounding box center [994, 137] width 48 height 27
